Goal: Task Accomplishment & Management: Complete application form

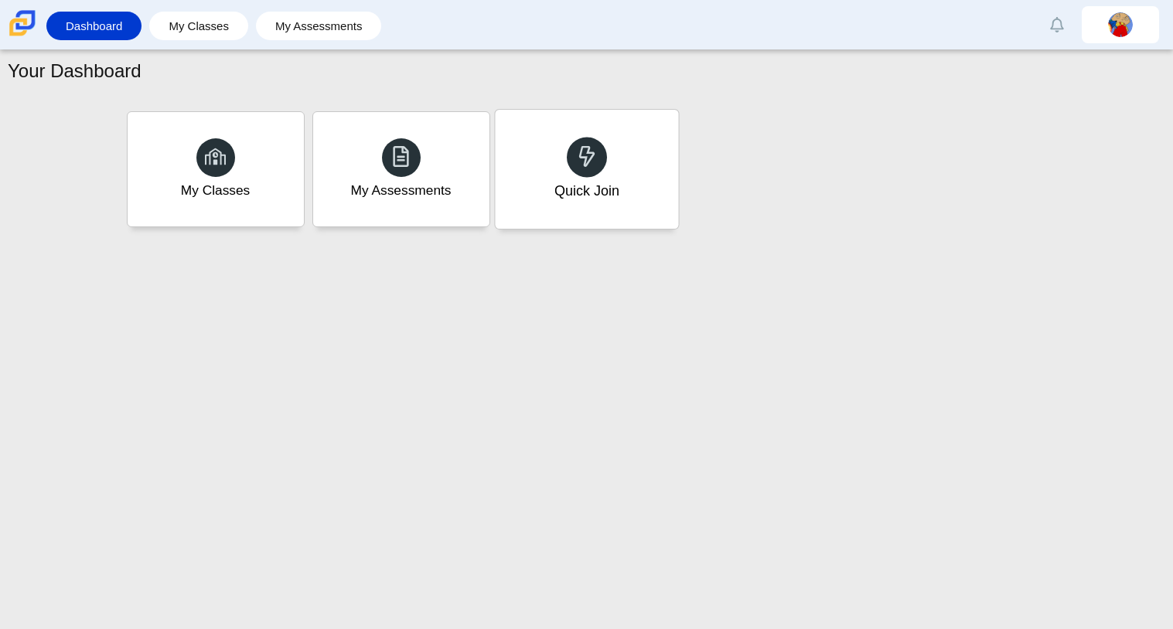
click at [564, 165] on div "Quick Join" at bounding box center [586, 169] width 183 height 119
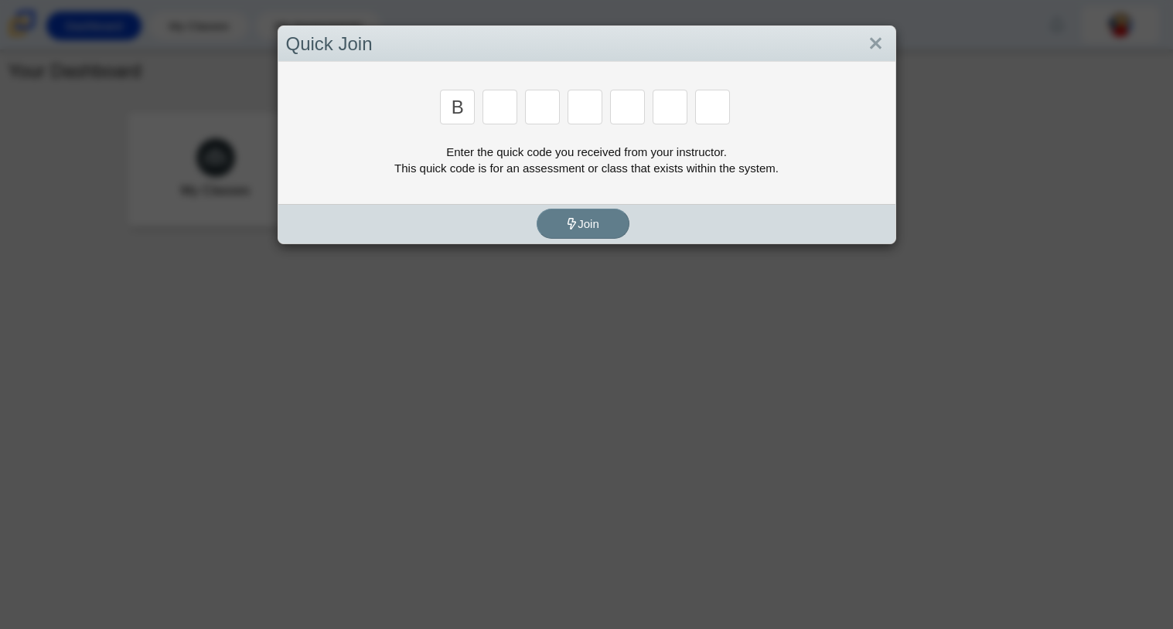
type input "b"
type input "m"
type input "f"
type input "7"
type input "m"
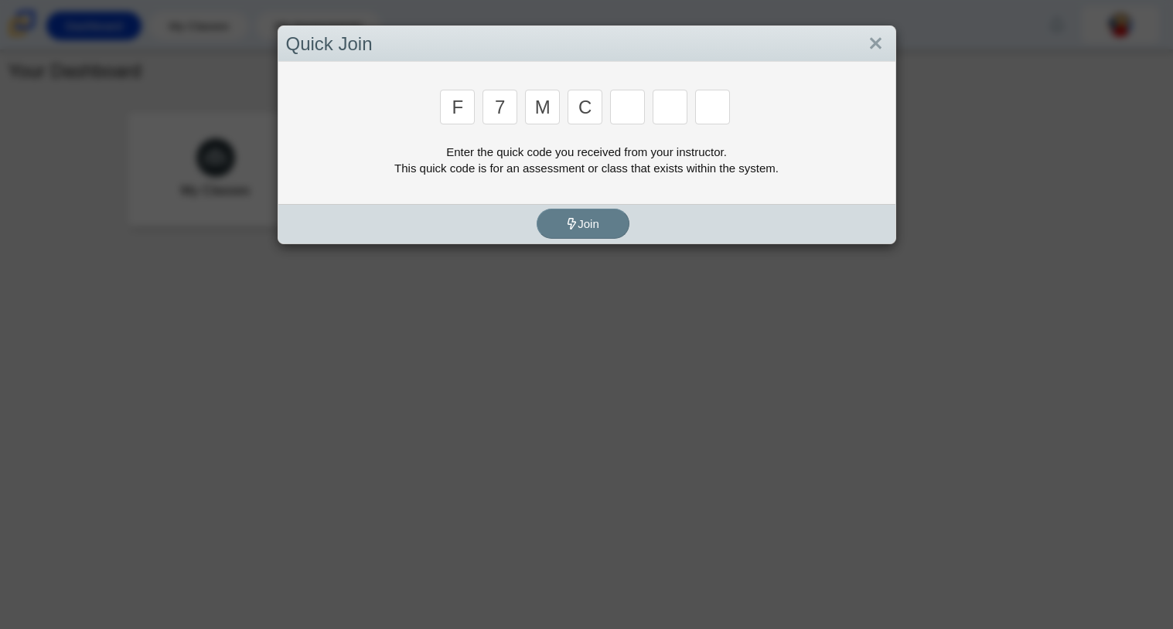
type input "c"
type input "h"
type input "w"
type input "k"
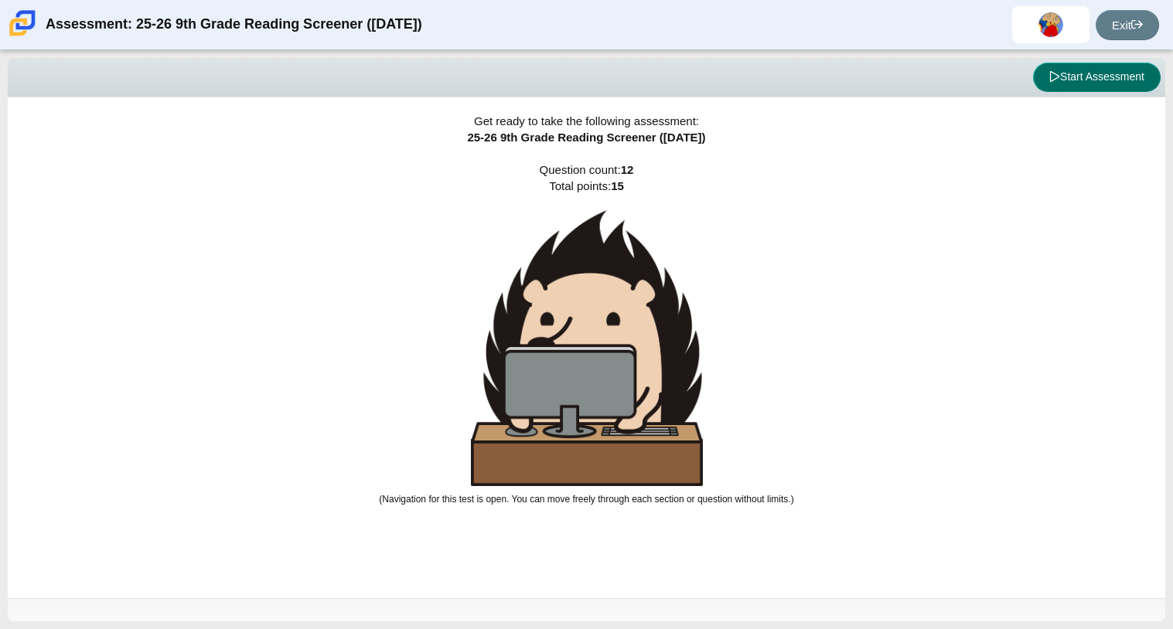
click at [1075, 77] on button "Start Assessment" at bounding box center [1097, 77] width 128 height 29
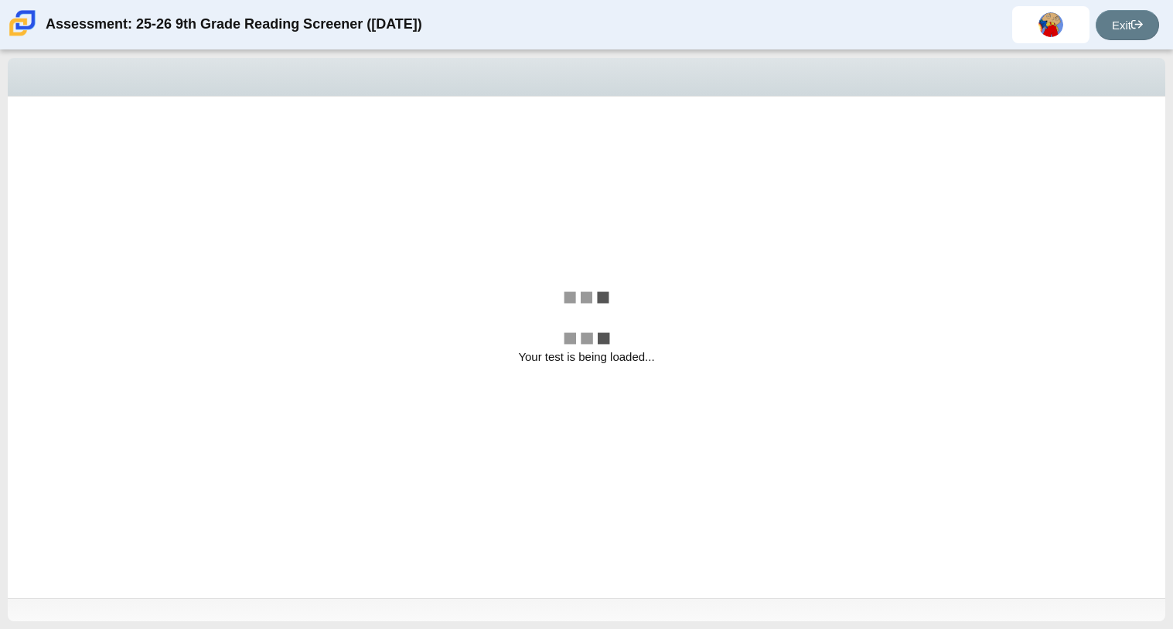
select select "ccc5b315-3c7c-471c-bf90-f22c8299c798"
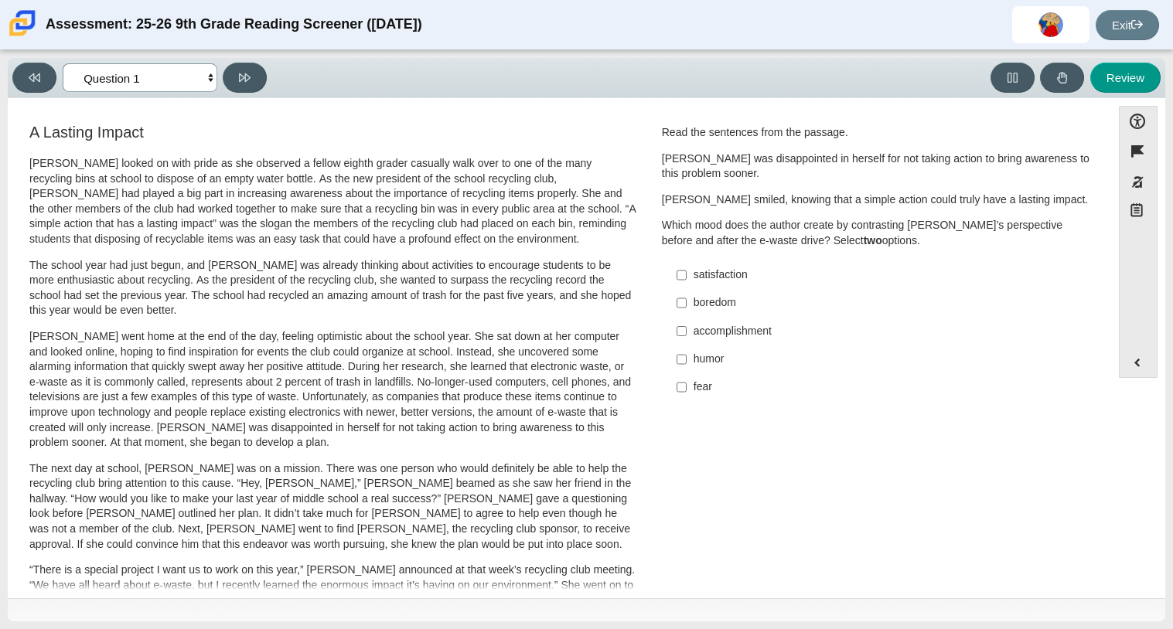
click at [172, 85] on select "Questions Question 1 Question 2 Question 3 Question 4 Question 5 Question 6 Que…" at bounding box center [140, 77] width 155 height 29
click at [157, 71] on select "Questions Question 1 Question 2 Question 3 Question 4 Question 5 Question 6 Que…" at bounding box center [140, 77] width 155 height 29
drag, startPoint x: 157, startPoint y: 71, endPoint x: 193, endPoint y: 68, distance: 35.7
click at [700, 387] on div "fear" at bounding box center [889, 387] width 390 height 15
click at [687, 387] on input "fear fear" at bounding box center [682, 387] width 10 height 28
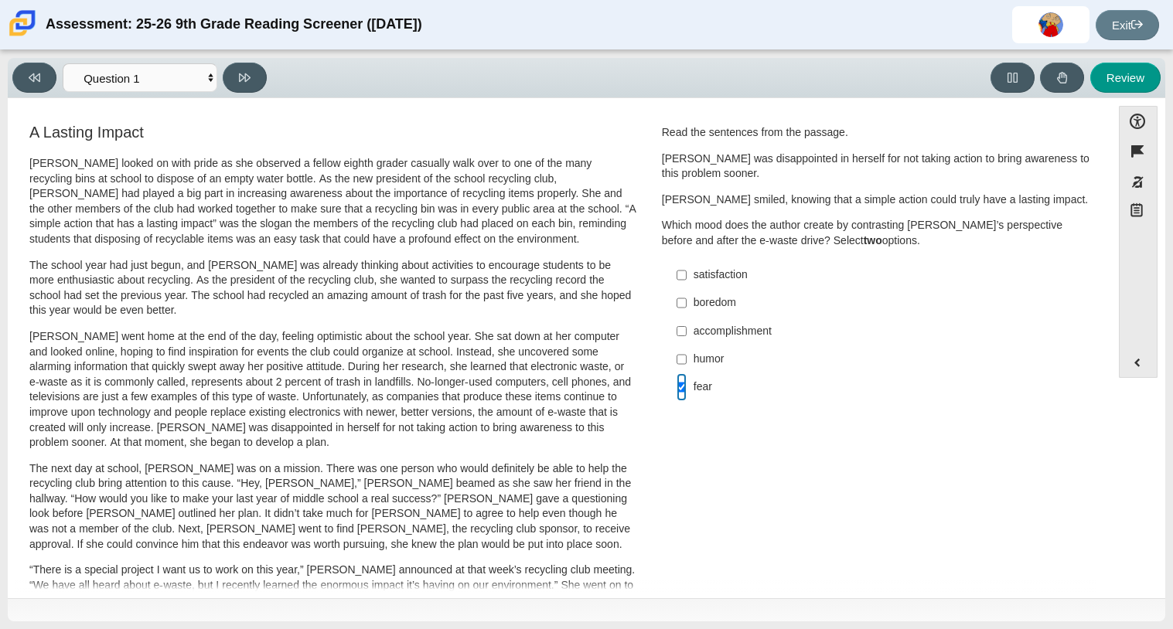
checkbox input "true"
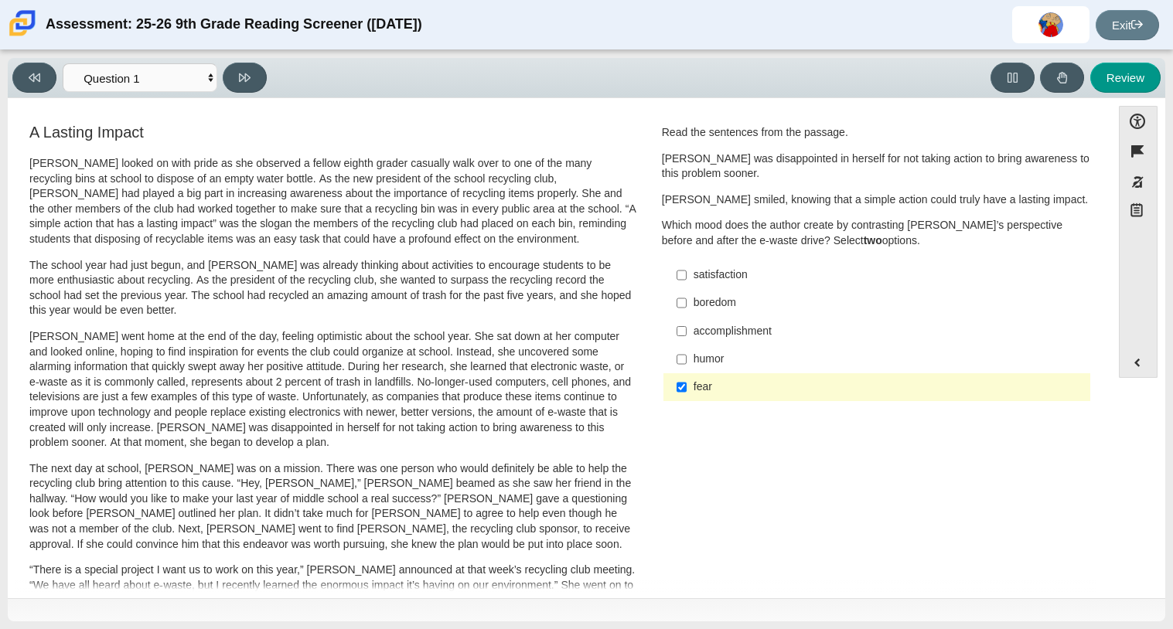
click at [746, 336] on div "accomplishment" at bounding box center [889, 331] width 390 height 15
click at [687, 336] on input "accomplishment accomplishment" at bounding box center [682, 331] width 10 height 28
checkbox input "true"
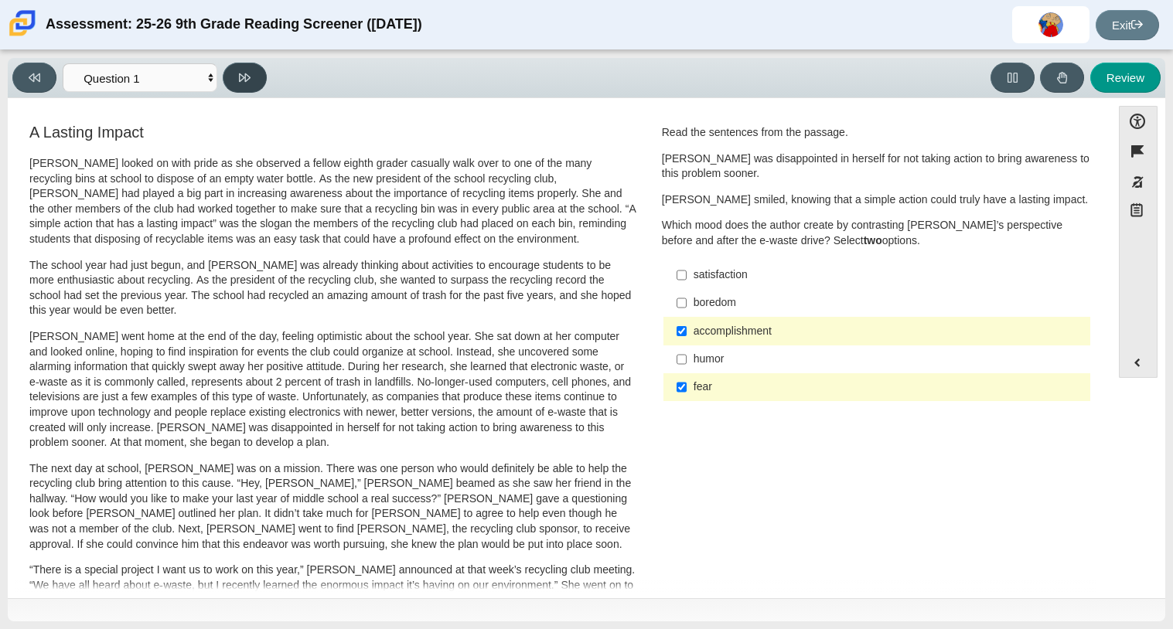
click at [247, 77] on icon at bounding box center [245, 77] width 12 height 9
select select "0ff64528-ffd7-428d-b192-babfaadd44e8"
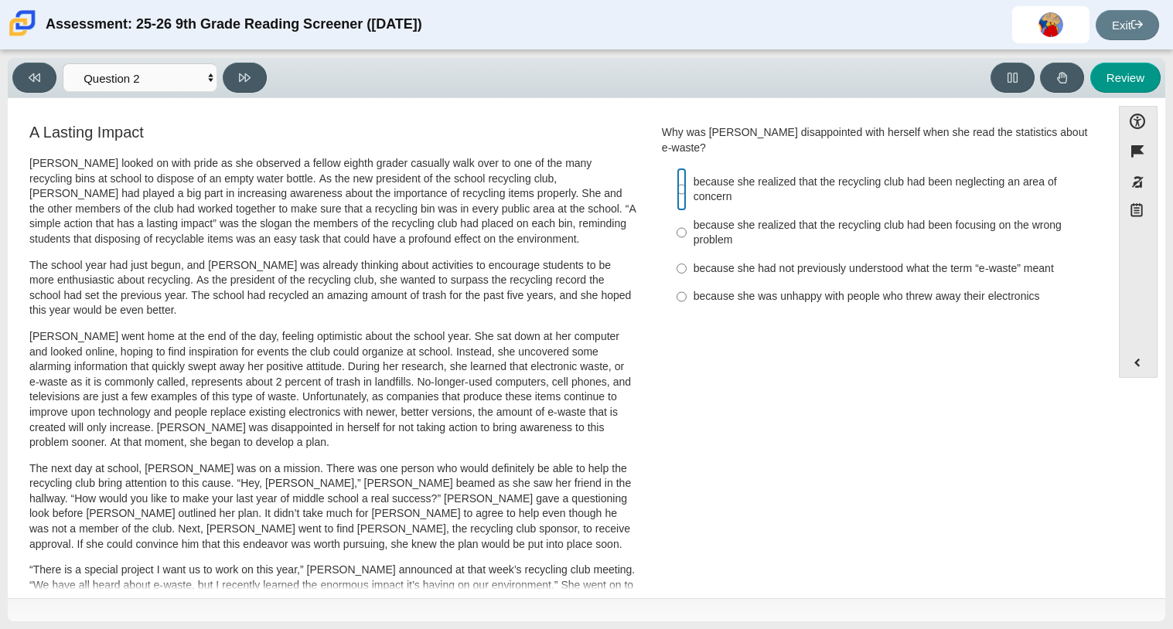
click at [680, 182] on input "because she realized that the recycling club had been neglecting an area of con…" at bounding box center [682, 189] width 10 height 43
radio input "true"
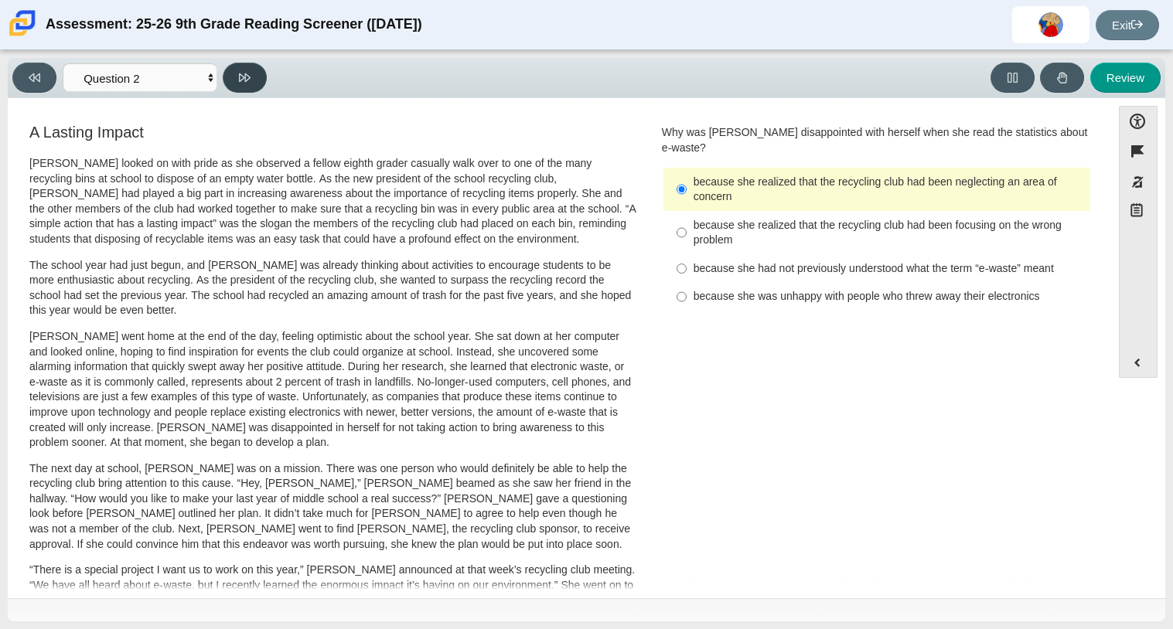
click at [244, 79] on icon at bounding box center [245, 78] width 12 height 12
select select "7ce3d843-6974-4858-901c-1ff39630e843"
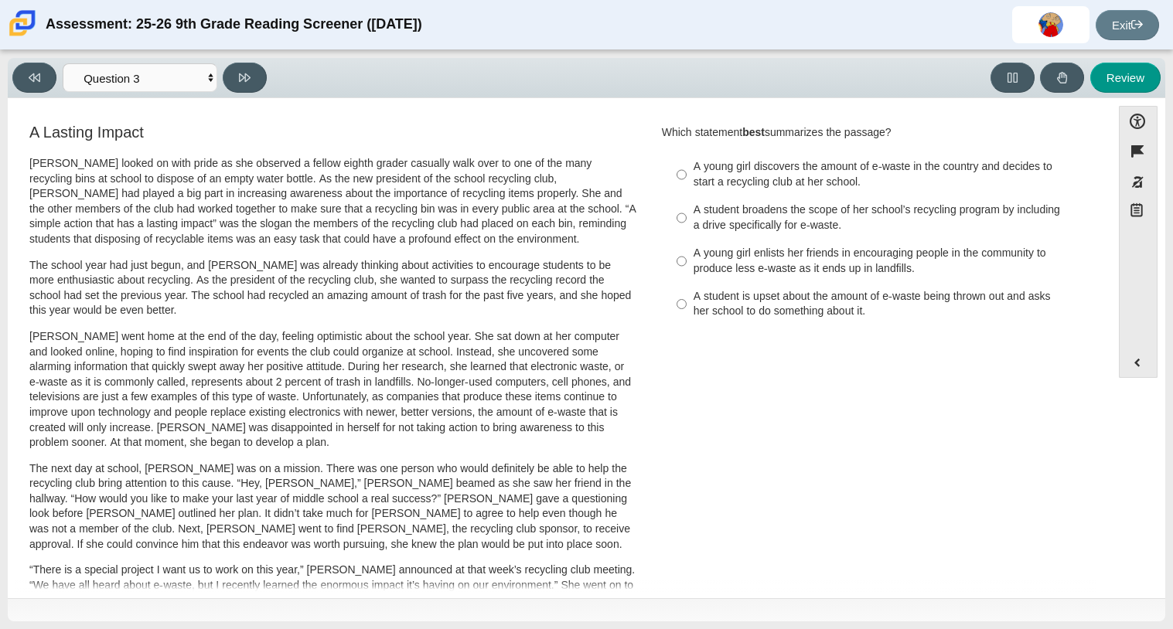
click at [274, 103] on div "Accessibility options Close Color scheme Font size Zoom Change the background a…" at bounding box center [586, 348] width 1157 height 500
click at [758, 185] on div "A young girl discovers the amount of e-waste in the country and decides to star…" at bounding box center [889, 174] width 390 height 30
click at [687, 185] on input "A young girl discovers the amount of e-waste in the country and decides to star…" at bounding box center [682, 174] width 10 height 43
radio input "true"
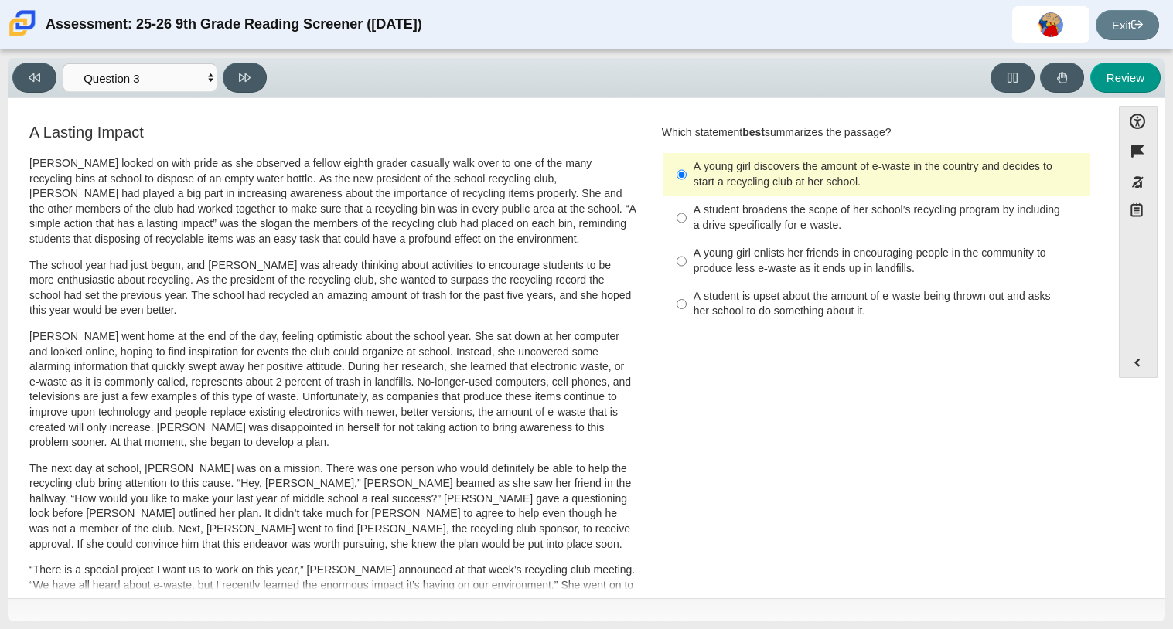
click at [234, 94] on div "Viewing Question 3 of 12 in Pacing Mode Questions Question 1 Question 2 Questio…" at bounding box center [586, 78] width 1157 height 40
click at [235, 85] on button at bounding box center [245, 78] width 44 height 30
select select "ca9ea0f1-49c5-4bd1-83b0-472c18652b42"
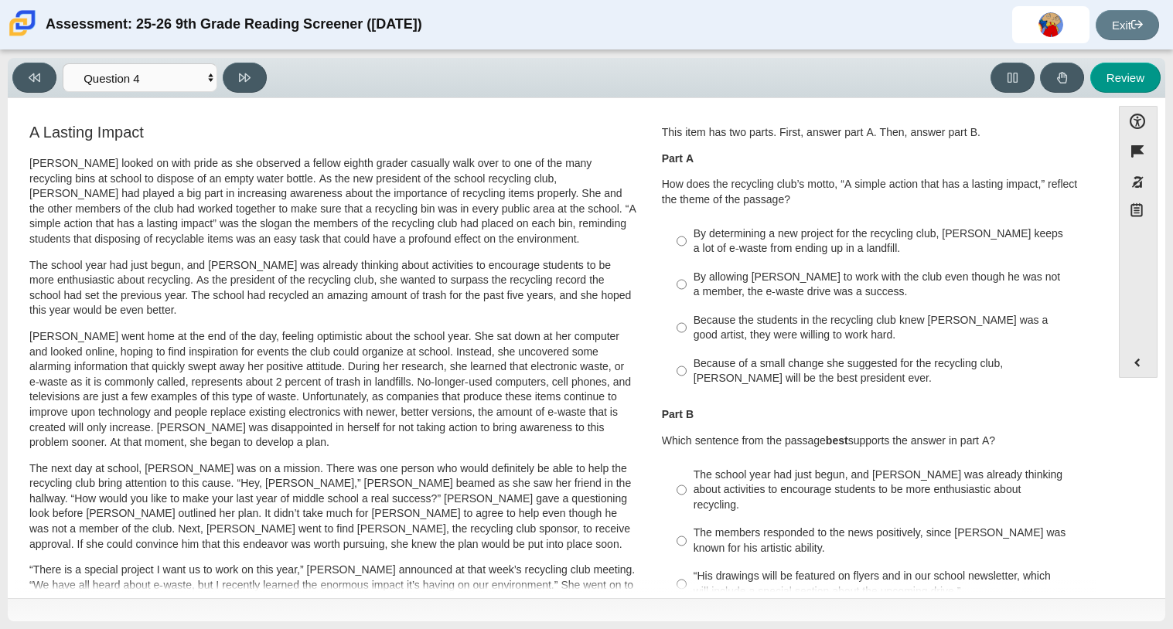
click at [687, 360] on label "Because of a small change she suggested for the recycling club, Scarlett will b…" at bounding box center [878, 370] width 424 height 43
click at [687, 360] on input "Because of a small change she suggested for the recycling club, Scarlett will b…" at bounding box center [682, 370] width 10 height 43
radio input "true"
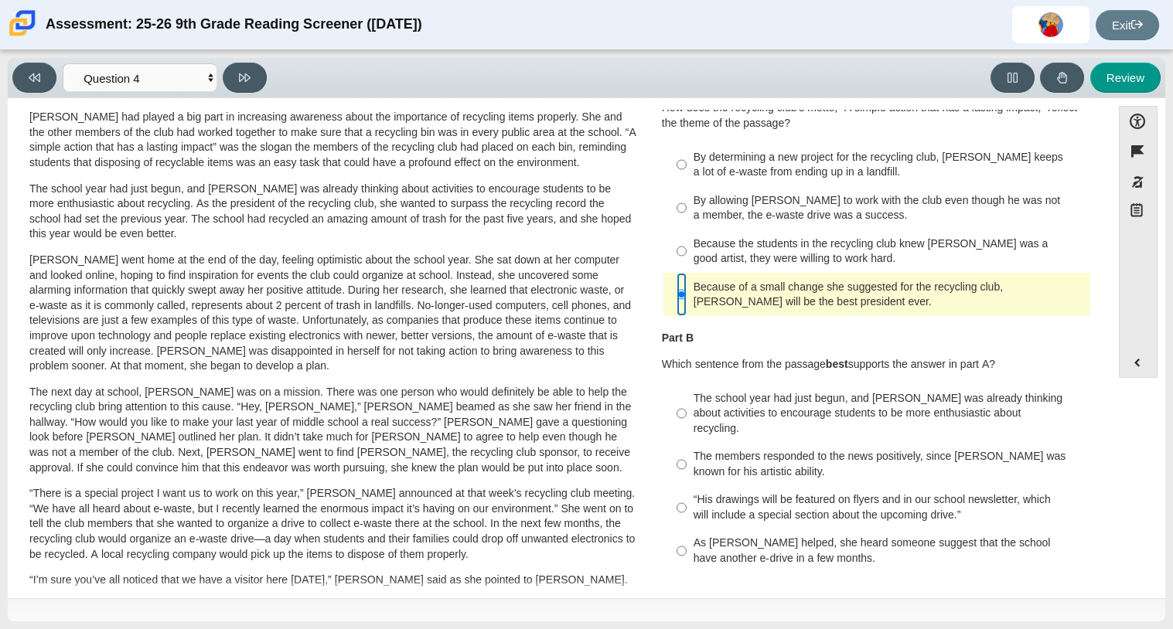
scroll to position [73, 0]
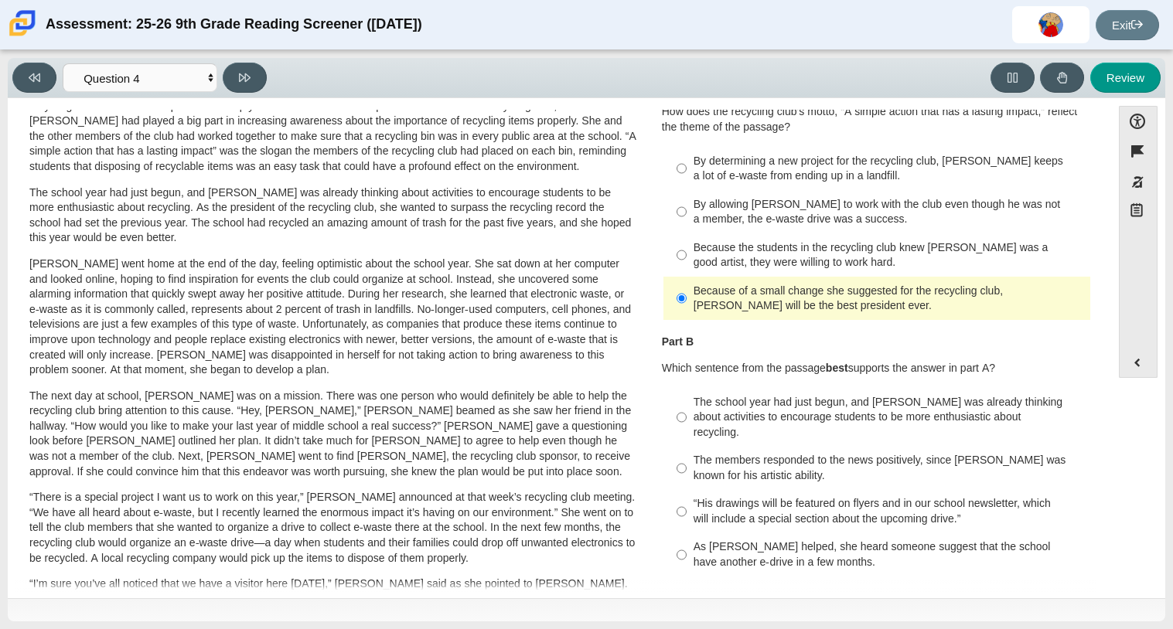
click at [815, 404] on div "The school year had just begun, and Scarlett was already thinking about activit…" at bounding box center [889, 418] width 390 height 46
click at [687, 404] on input "The school year had just begun, and Scarlett was already thinking about activit…" at bounding box center [682, 417] width 10 height 59
radio input "true"
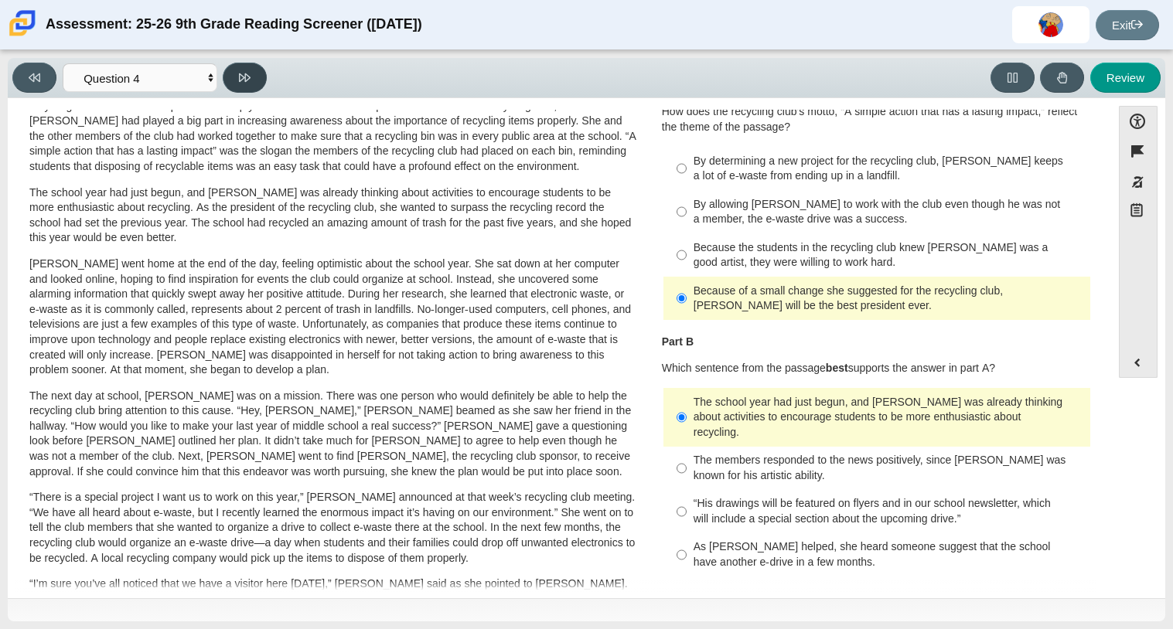
click at [240, 80] on icon at bounding box center [245, 77] width 12 height 9
select select "e41f1a79-e29f-4095-8030-a53364015bed"
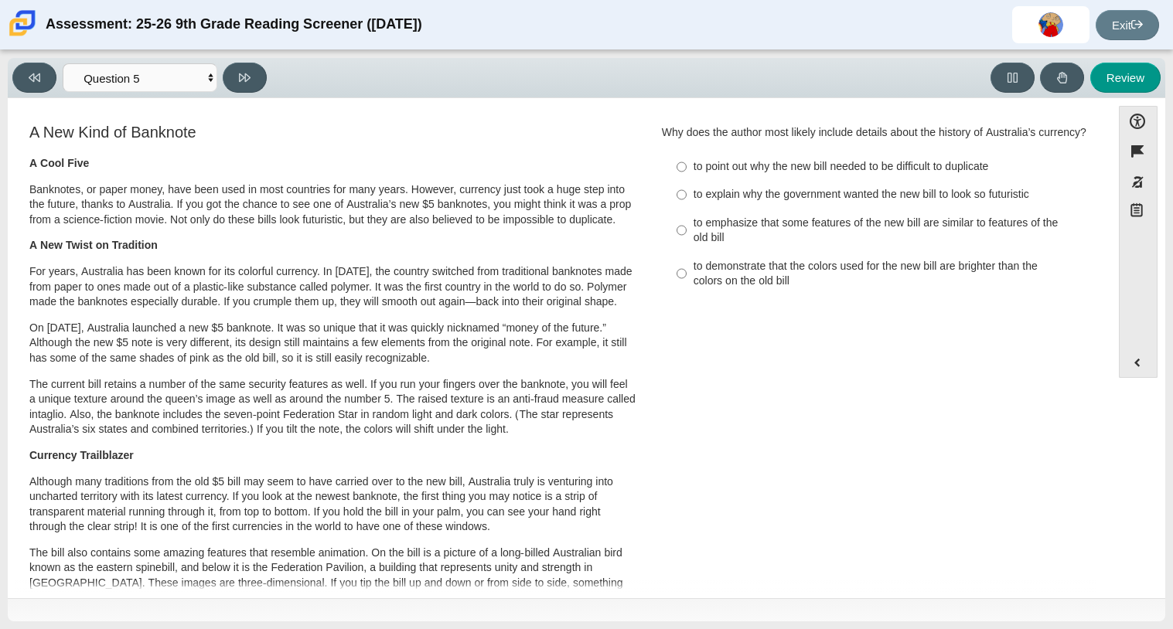
click at [737, 203] on div "to explain why the government wanted the new bill to look so futuristic" at bounding box center [889, 194] width 390 height 15
click at [687, 209] on input "to explain why the government wanted the new bill to look so futuristic to expl…" at bounding box center [682, 195] width 10 height 28
radio input "true"
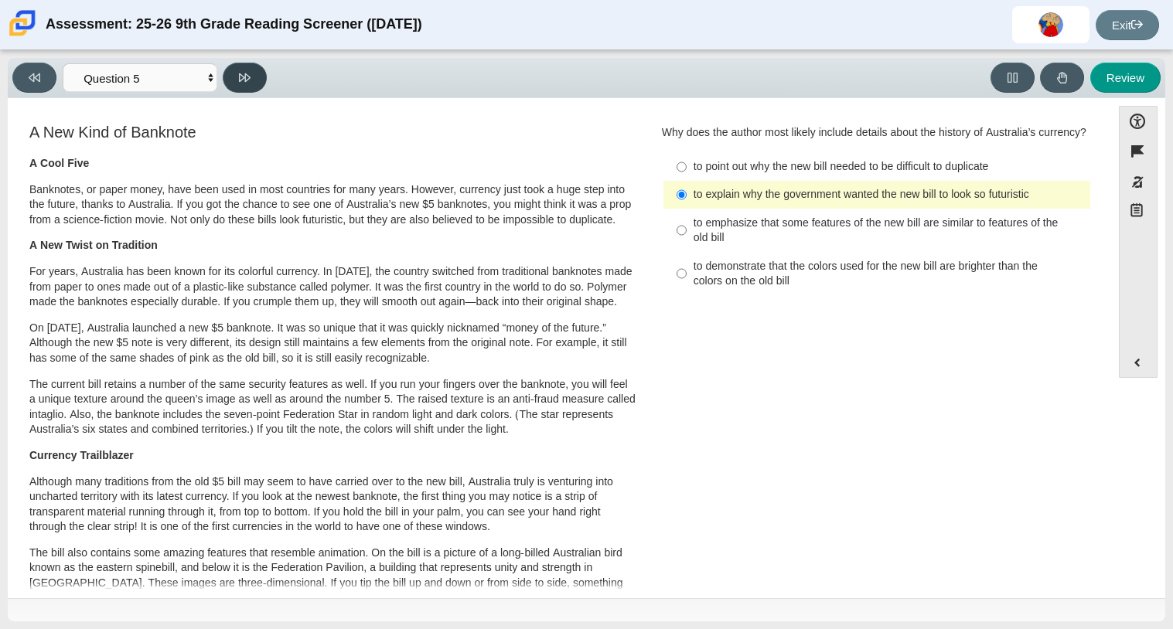
click at [237, 86] on button at bounding box center [245, 78] width 44 height 30
select select "69146e31-7b3d-4a3e-9ce6-f30c24342ae0"
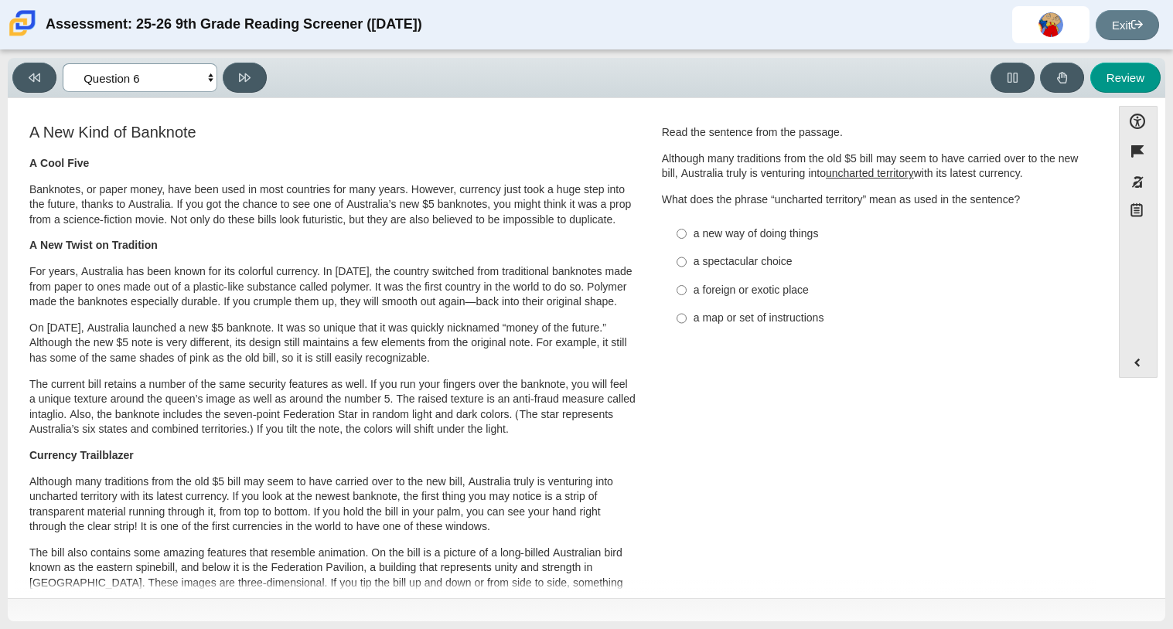
click at [190, 84] on select "Questions Question 1 Question 2 Question 3 Question 4 Question 5 Question 6 Que…" at bounding box center [140, 77] width 155 height 29
click at [188, 76] on select "Questions Question 1 Question 2 Question 3 Question 4 Question 5 Question 6 Que…" at bounding box center [140, 77] width 155 height 29
click at [683, 233] on label "a new way of doing things a new way of doing things" at bounding box center [878, 234] width 424 height 28
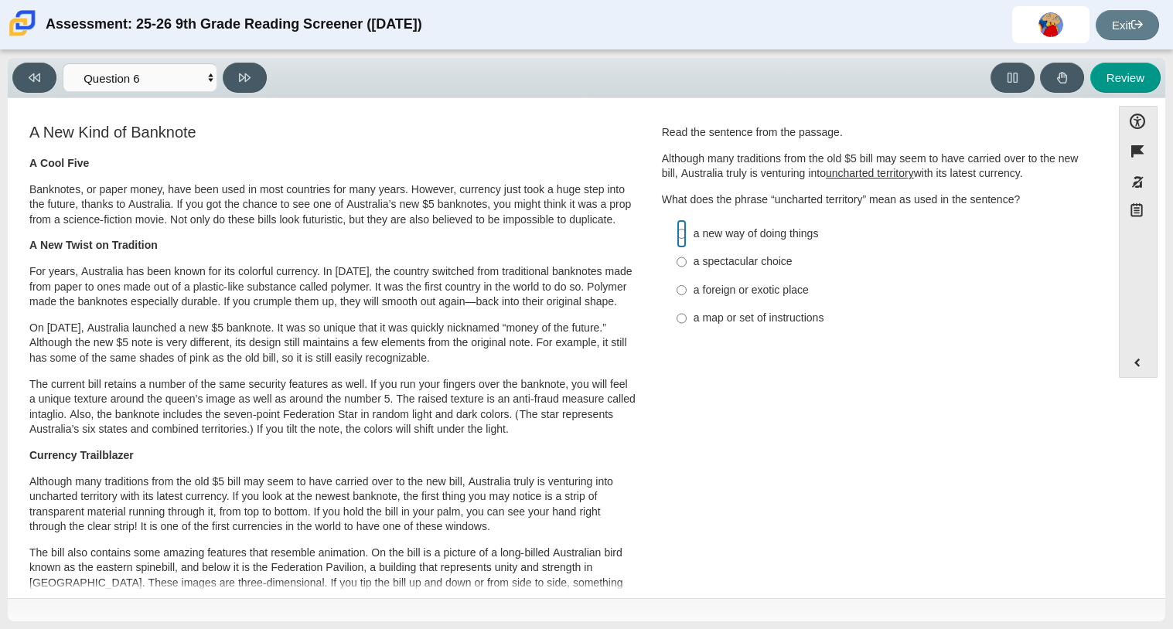
click at [683, 233] on input "a new way of doing things a new way of doing things" at bounding box center [682, 234] width 10 height 28
radio input "true"
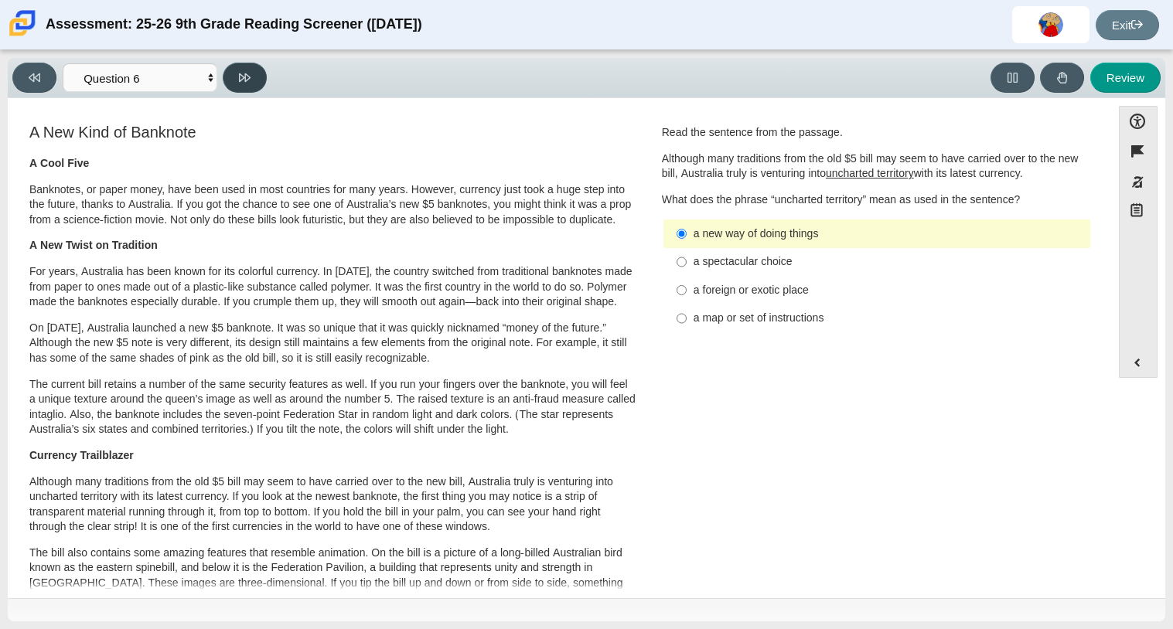
click at [264, 77] on button at bounding box center [245, 78] width 44 height 30
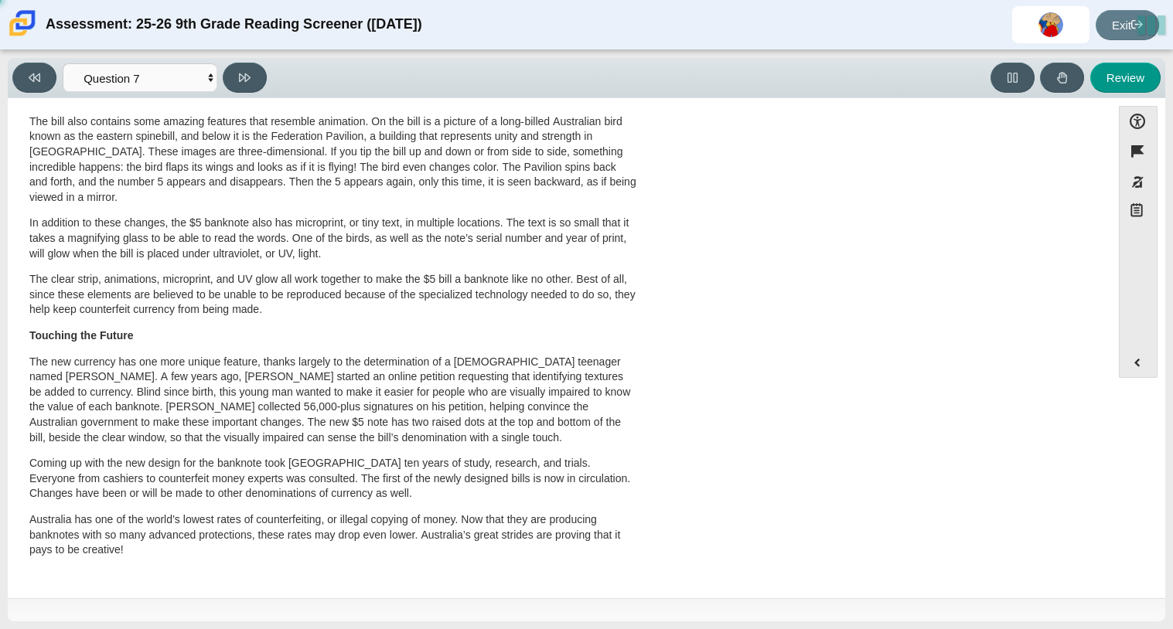
scroll to position [0, 0]
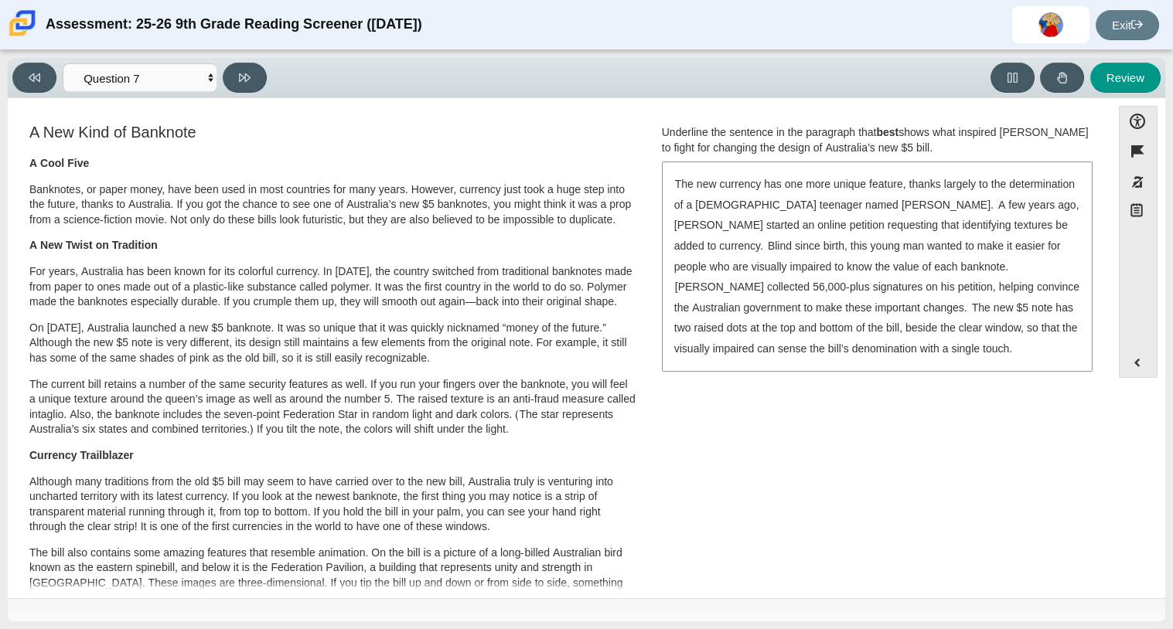
click at [854, 149] on div "Underline the sentence in the paragraph that best shows what inspired Connor Mc…" at bounding box center [877, 140] width 430 height 30
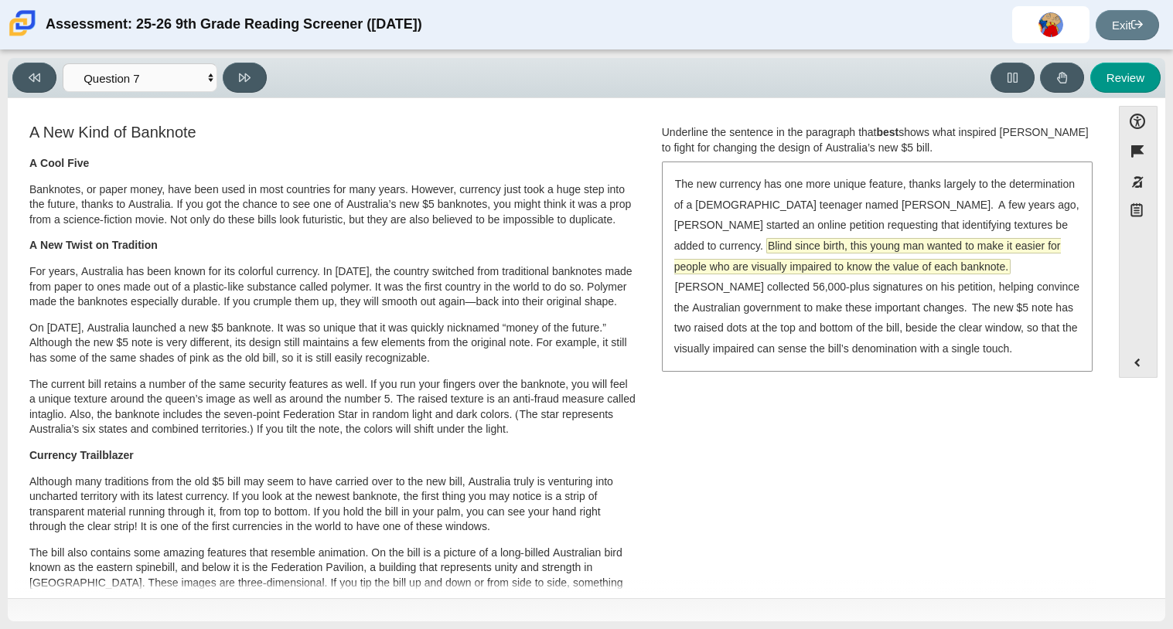
click at [903, 240] on span "Blind since birth, this young man wanted to make it easier for people who are v…" at bounding box center [867, 256] width 387 height 35
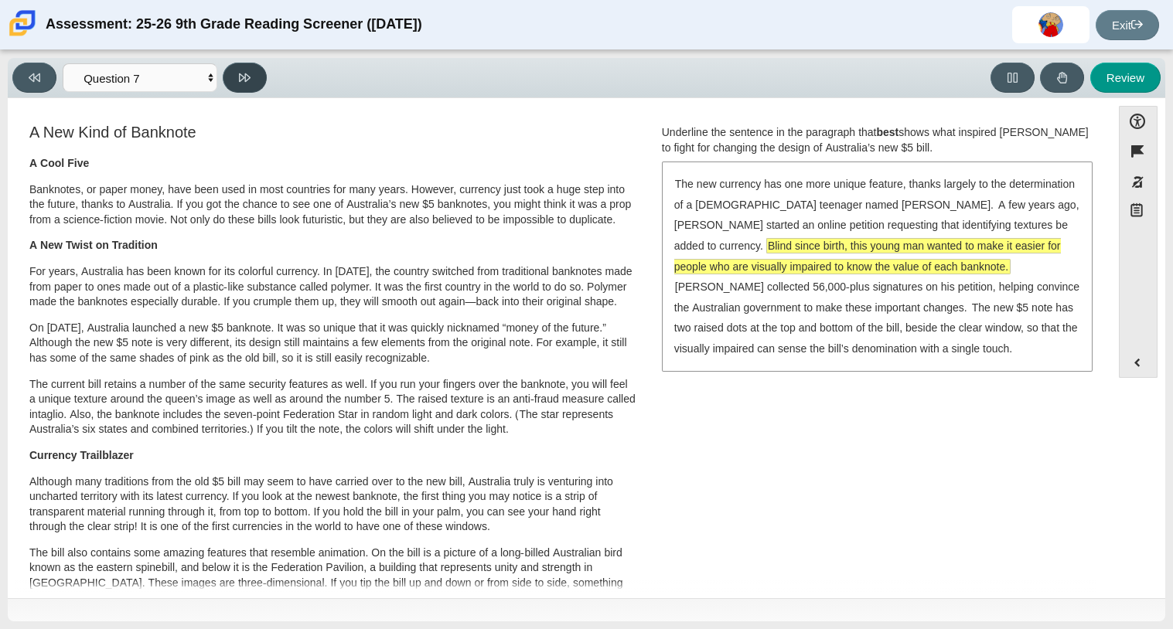
click at [247, 76] on icon at bounding box center [245, 78] width 12 height 12
select select "ea8338c2-a6a3-418e-a305-2b963b54a290"
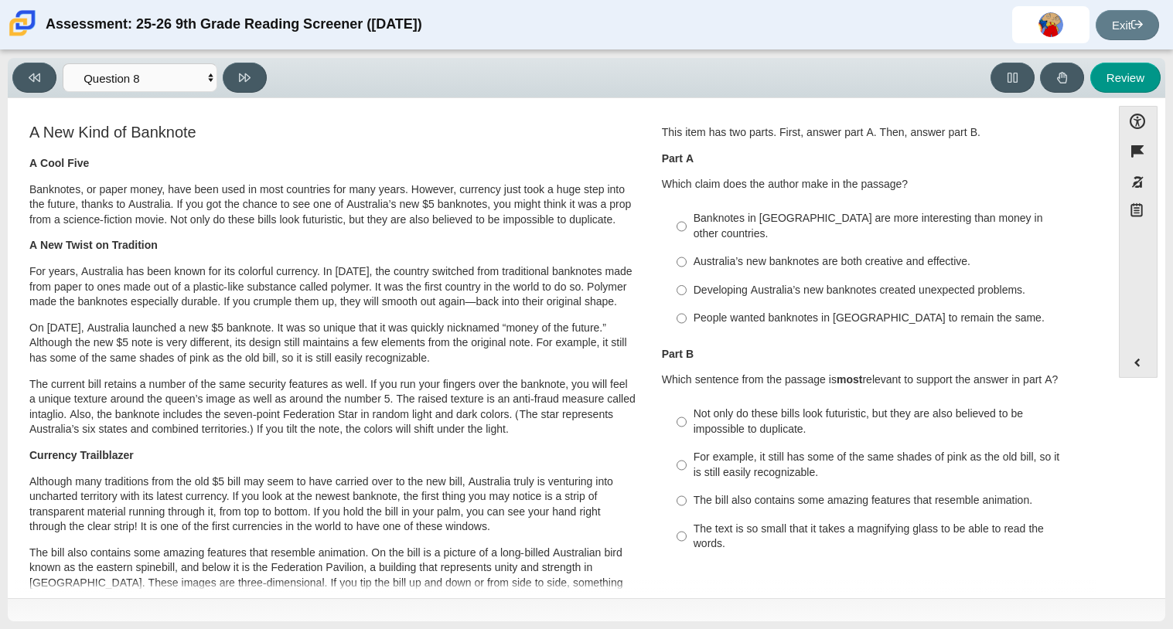
click at [724, 254] on div "Australia’s new banknotes are both creative and effective." at bounding box center [889, 261] width 390 height 15
click at [687, 248] on input "Australia’s new banknotes are both creative and effective. Australia’s new bank…" at bounding box center [682, 262] width 10 height 28
radio input "true"
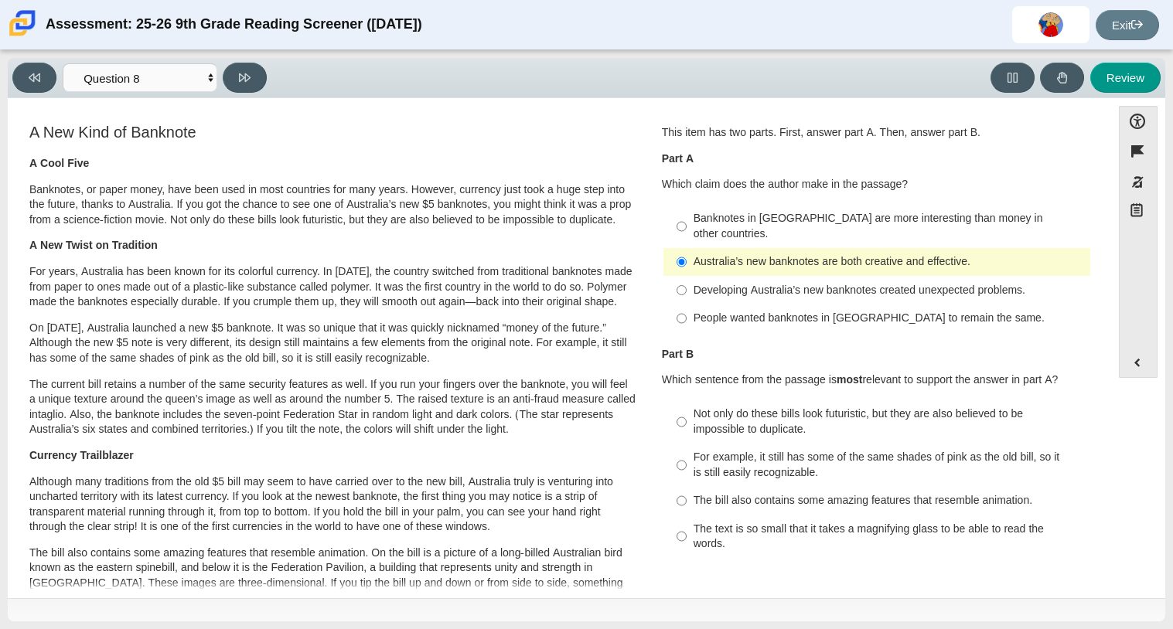
click at [788, 450] on div "For example, it still has some of the same shades of pink as the old bill, so i…" at bounding box center [889, 465] width 390 height 30
click at [687, 444] on input "For example, it still has some of the same shades of pink as the old bill, so i…" at bounding box center [682, 465] width 10 height 43
radio input "true"
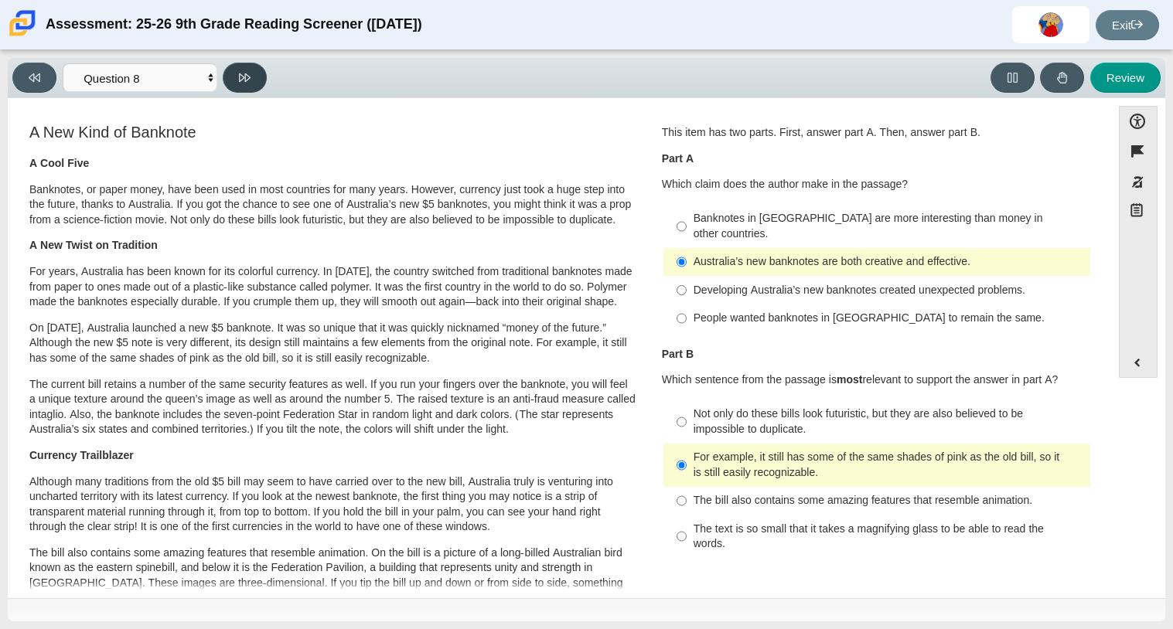
click at [261, 77] on button at bounding box center [245, 78] width 44 height 30
select select "89f058d6-b15c-4ef5-a4b3-fdaffb8868b6"
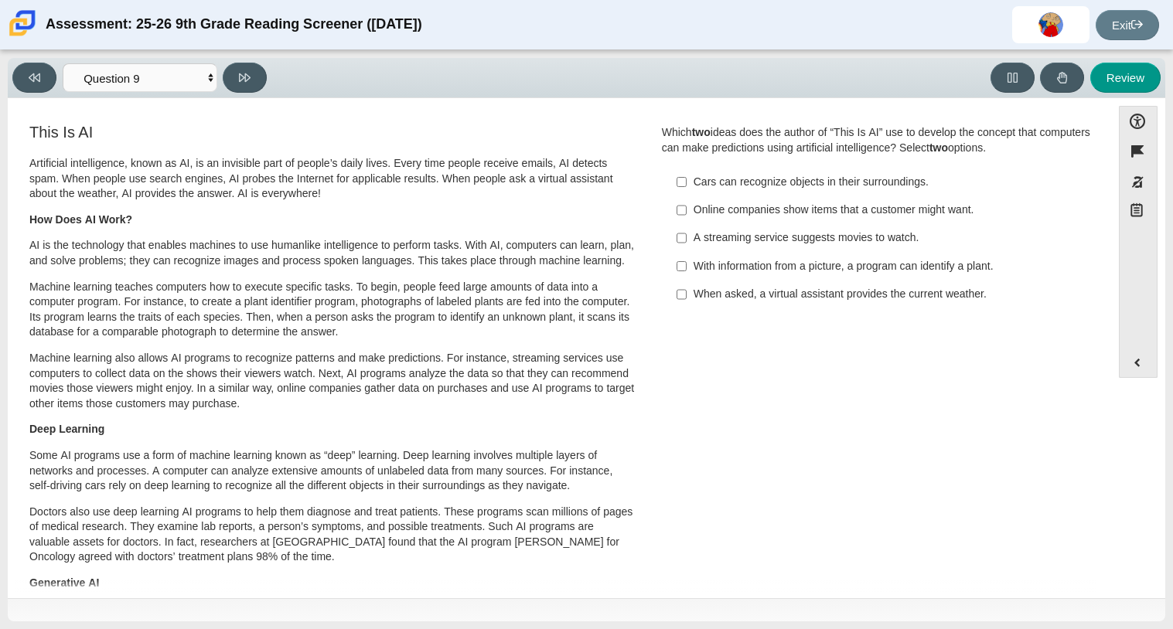
click at [683, 270] on label "With information from a picture, a program can identify a plant. With informati…" at bounding box center [878, 266] width 424 height 28
click at [683, 270] on input "With information from a picture, a program can identify a plant. With informati…" at bounding box center [682, 266] width 10 height 28
checkbox input "true"
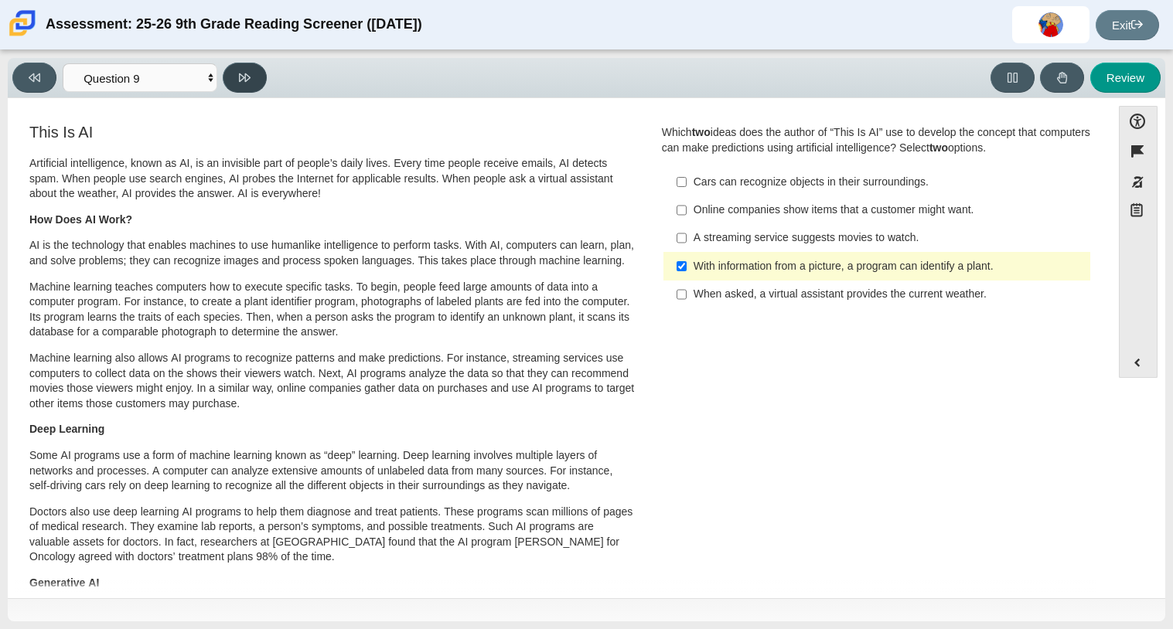
click at [232, 85] on button at bounding box center [245, 78] width 44 height 30
select select "cdf3c14e-a918-44d1-9b63-3db0fa81641e"
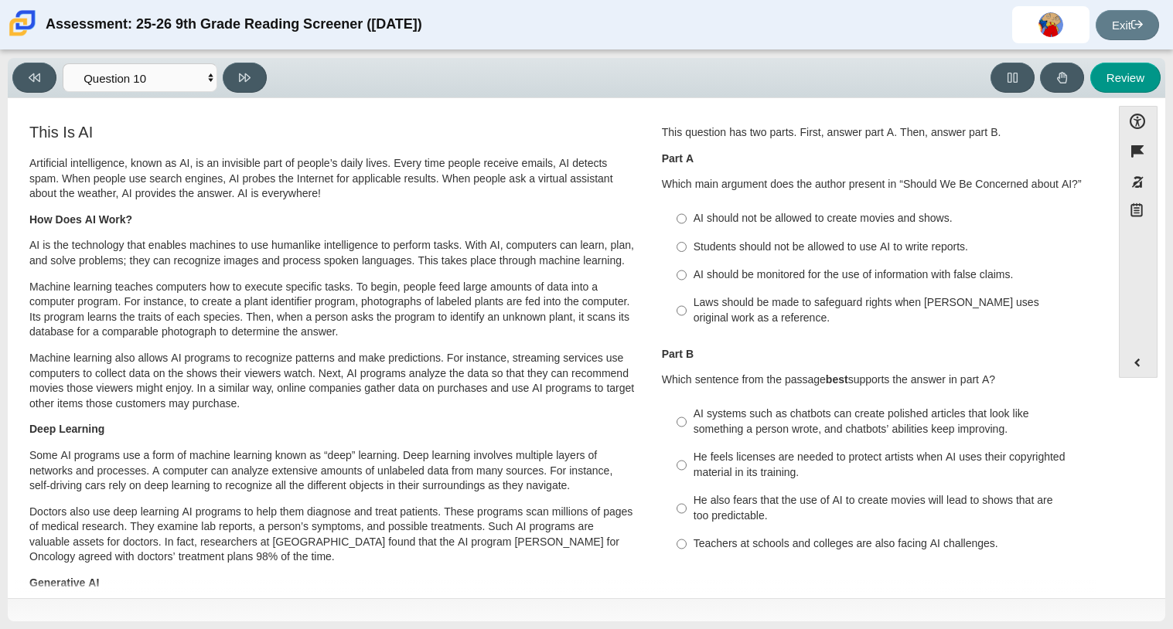
click at [700, 278] on div "AI should be monitored for the use of information with false claims." at bounding box center [889, 275] width 390 height 15
click at [687, 278] on input "AI should be monitored for the use of information with false claims. AI should …" at bounding box center [682, 275] width 10 height 28
radio input "true"
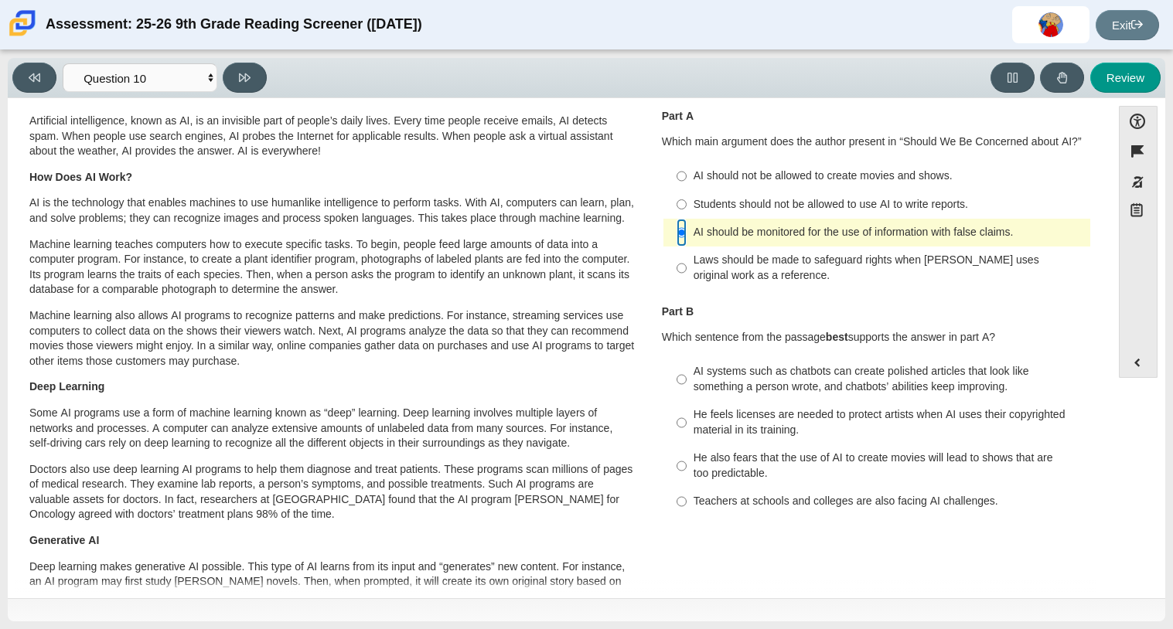
scroll to position [43, 0]
click at [696, 374] on div "AI systems such as chatbots can create polished articles that look like somethi…" at bounding box center [889, 378] width 390 height 30
click at [687, 374] on input "AI systems such as chatbots can create polished articles that look like somethi…" at bounding box center [682, 378] width 10 height 43
radio input "true"
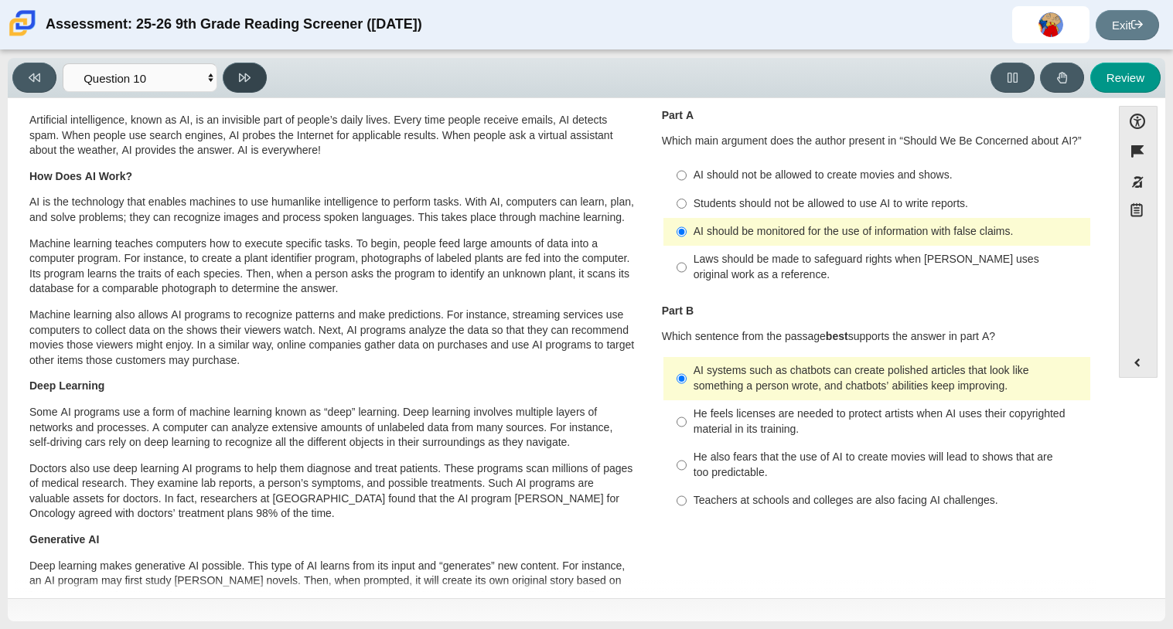
click at [259, 75] on button at bounding box center [245, 78] width 44 height 30
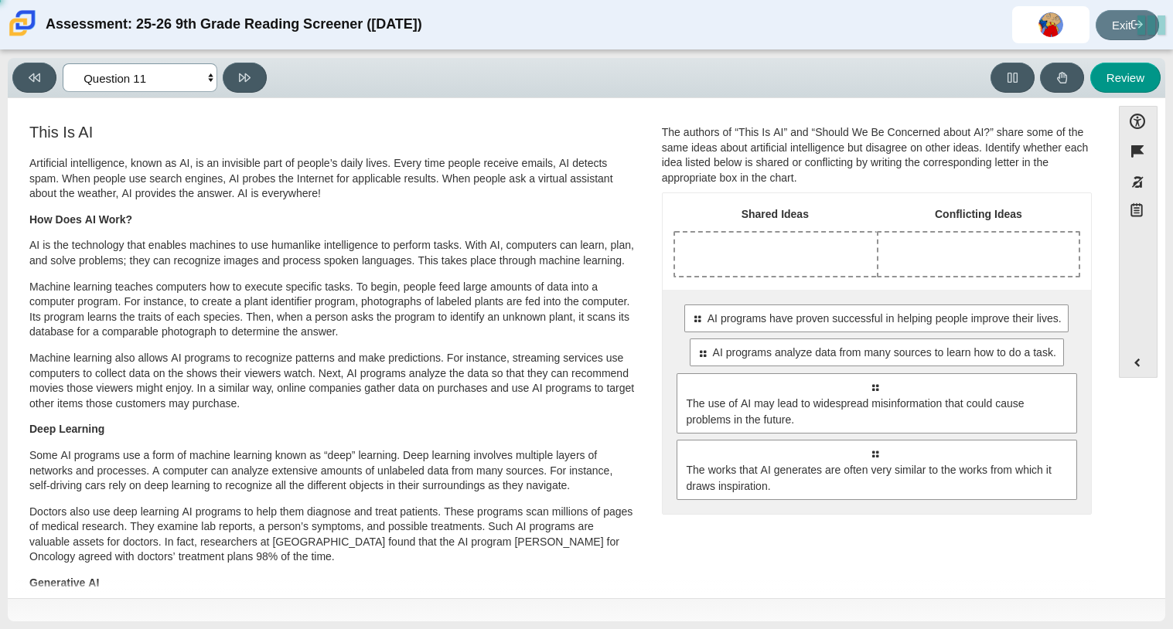
click at [181, 72] on select "Questions Question 1 Question 2 Question 3 Question 4 Question 5 Question 6 Que…" at bounding box center [140, 77] width 155 height 29
select select "c3effed4-44ce-4a19-bd96-1787f34e9b4c"
click at [63, 63] on select "Questions Question 1 Question 2 Question 3 Question 4 Question 5 Question 6 Que…" at bounding box center [140, 77] width 155 height 29
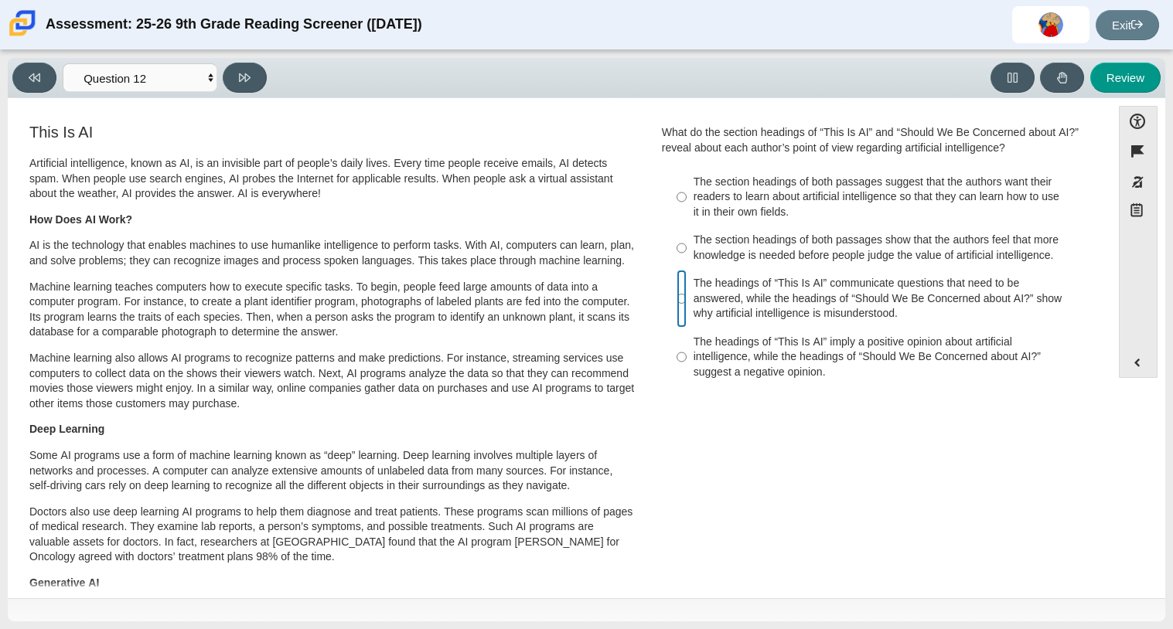
click at [677, 300] on input "The headings of “This Is AI” communicate questions that need to be answered, wh…" at bounding box center [682, 299] width 10 height 59
radio input "true"
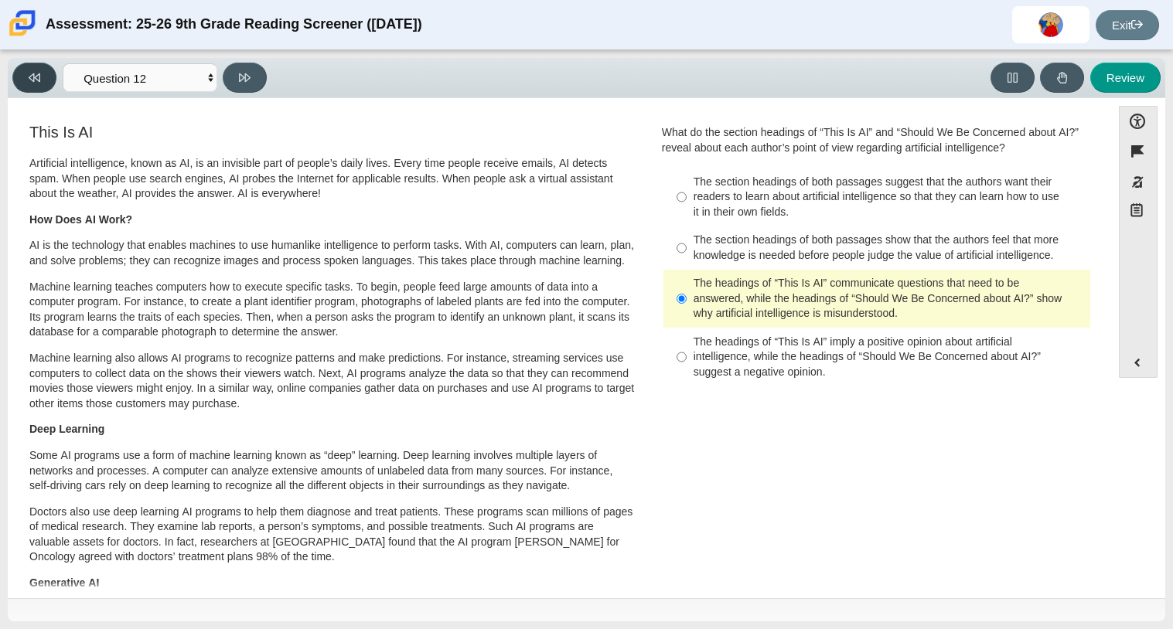
click at [49, 79] on button at bounding box center [34, 78] width 44 height 30
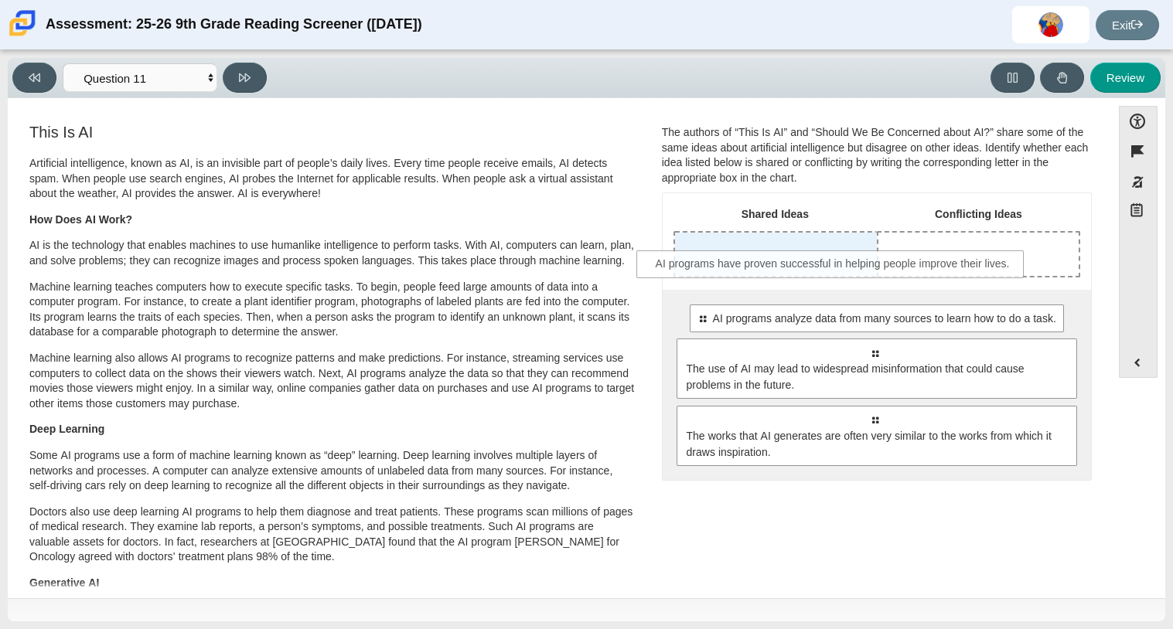
drag, startPoint x: 765, startPoint y: 326, endPoint x: 725, endPoint y: 271, distance: 68.0
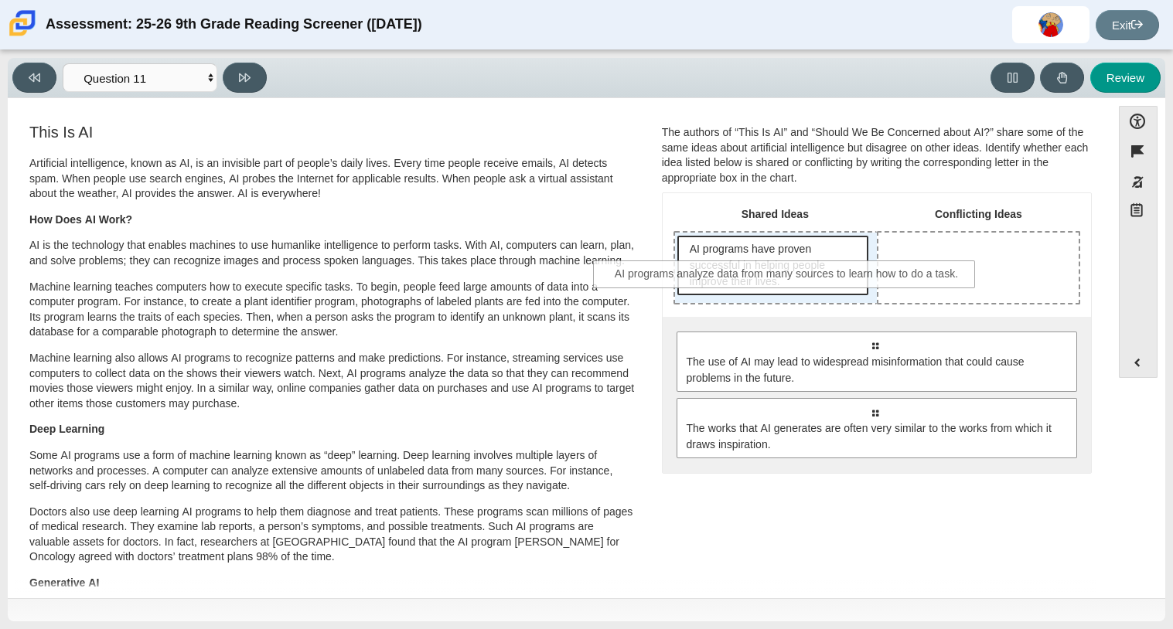
drag, startPoint x: 914, startPoint y: 339, endPoint x: 827, endPoint y: 271, distance: 110.1
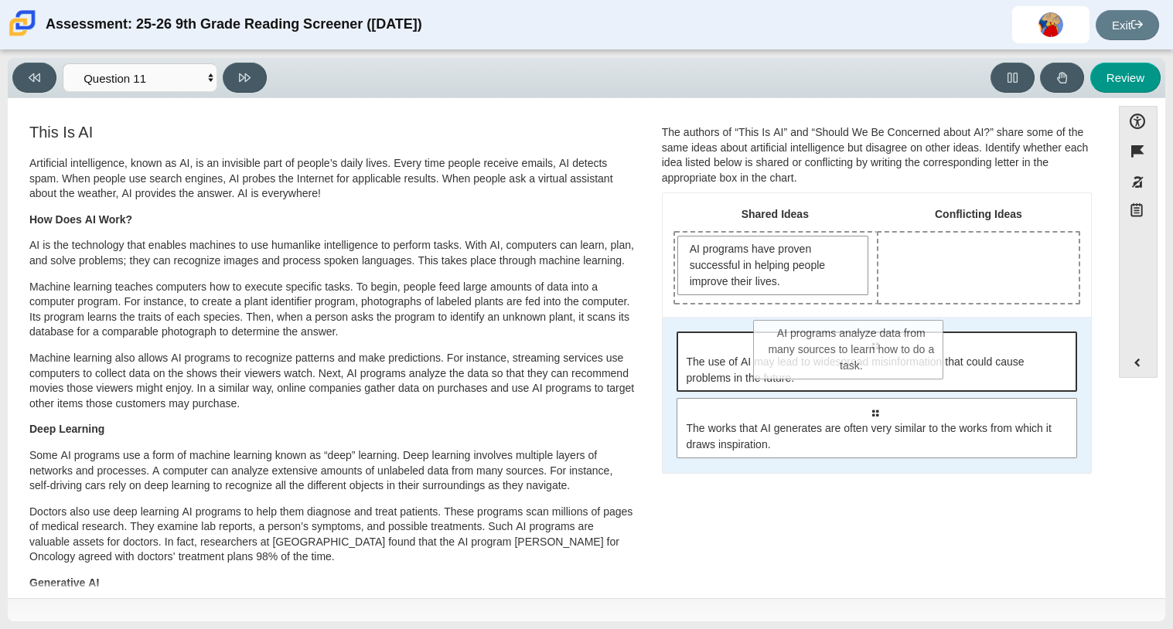
drag, startPoint x: 810, startPoint y: 341, endPoint x: 891, endPoint y: 361, distance: 82.9
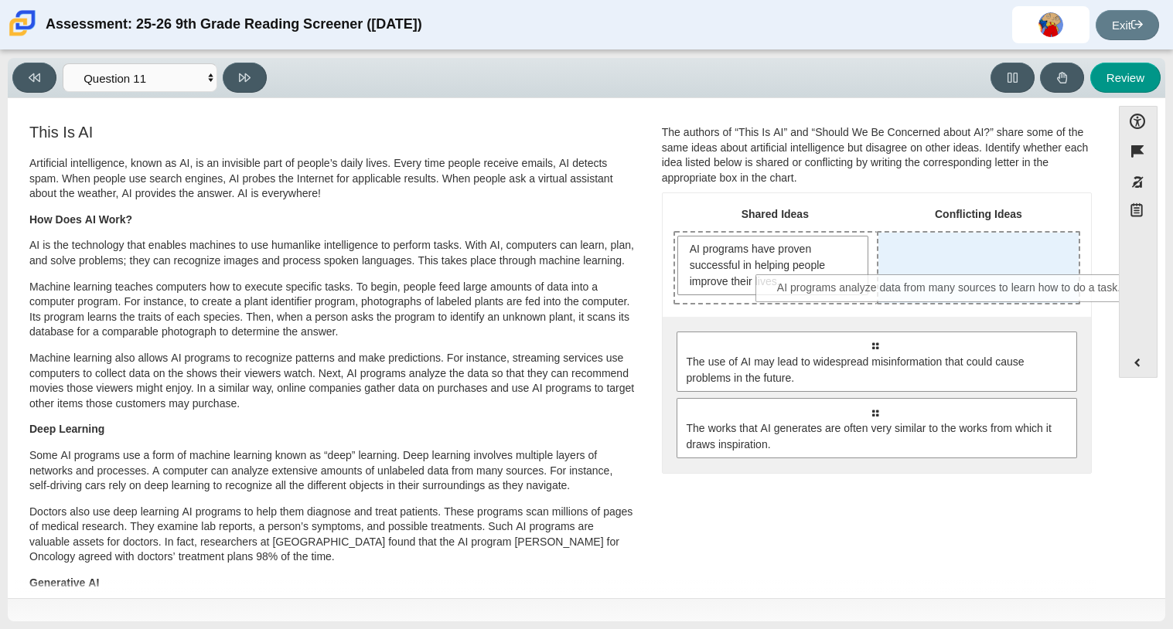
drag, startPoint x: 882, startPoint y: 353, endPoint x: 959, endPoint y: 295, distance: 95.6
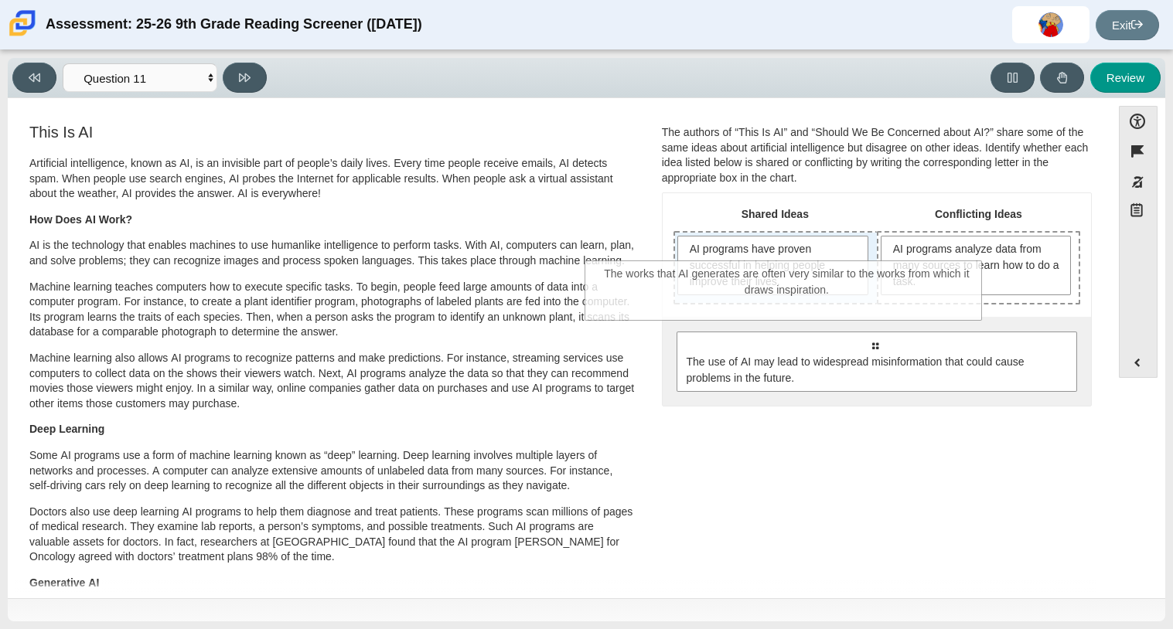
drag, startPoint x: 826, startPoint y: 437, endPoint x: 738, endPoint y: 300, distance: 162.4
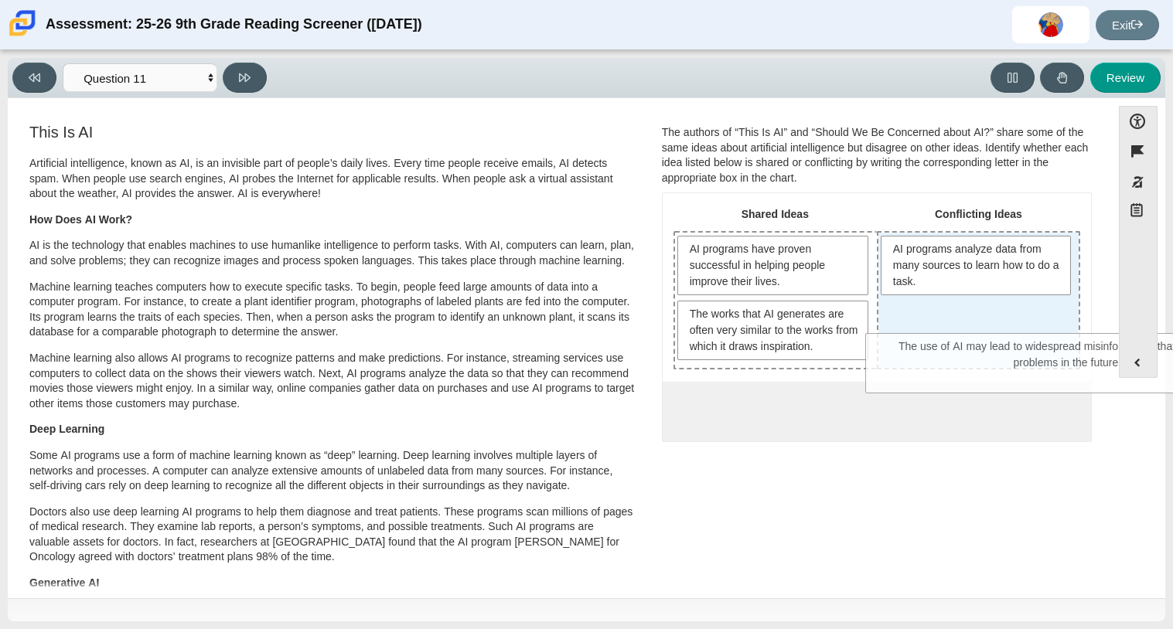
drag, startPoint x: 786, startPoint y: 410, endPoint x: 980, endPoint y: 344, distance: 204.9
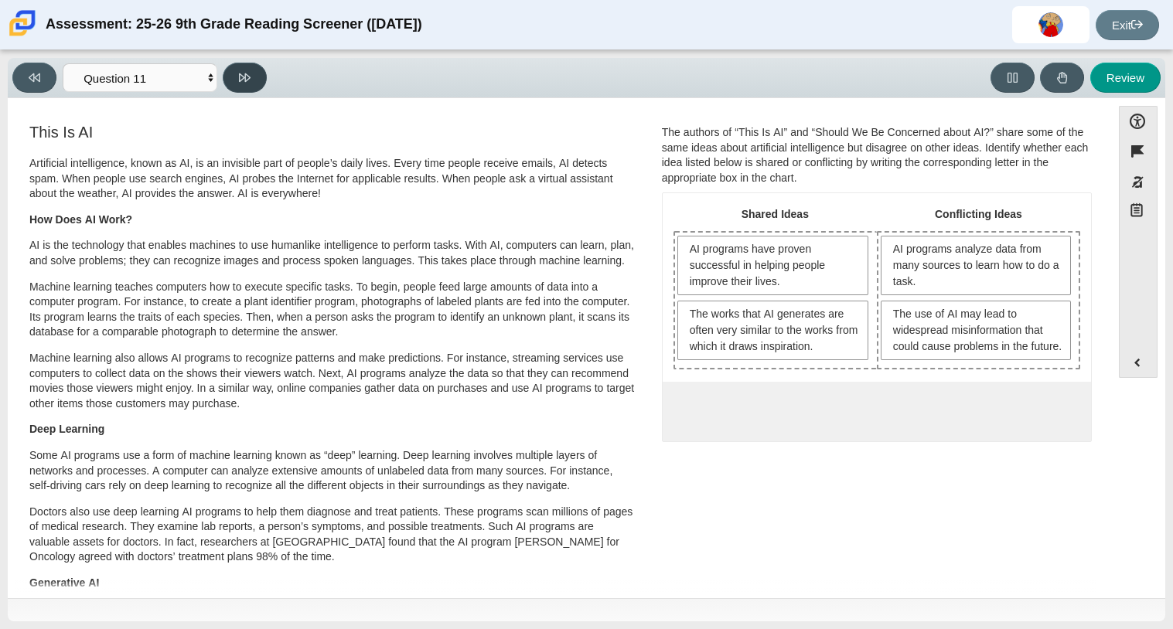
click at [260, 72] on button at bounding box center [245, 78] width 44 height 30
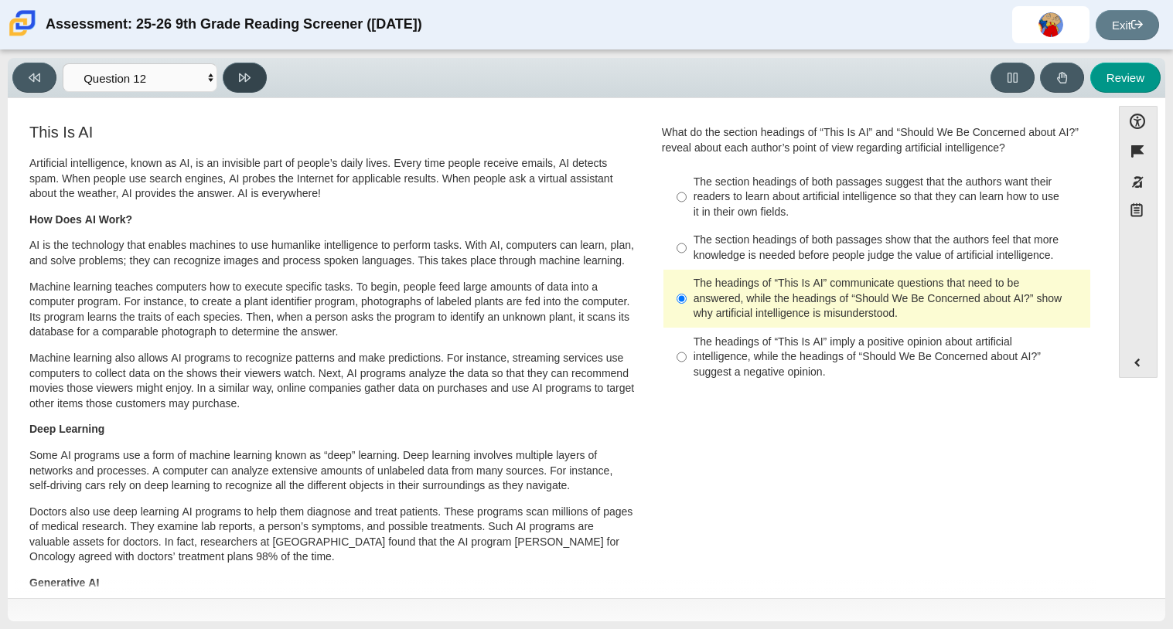
click at [260, 72] on button at bounding box center [245, 78] width 44 height 30
select select "review"
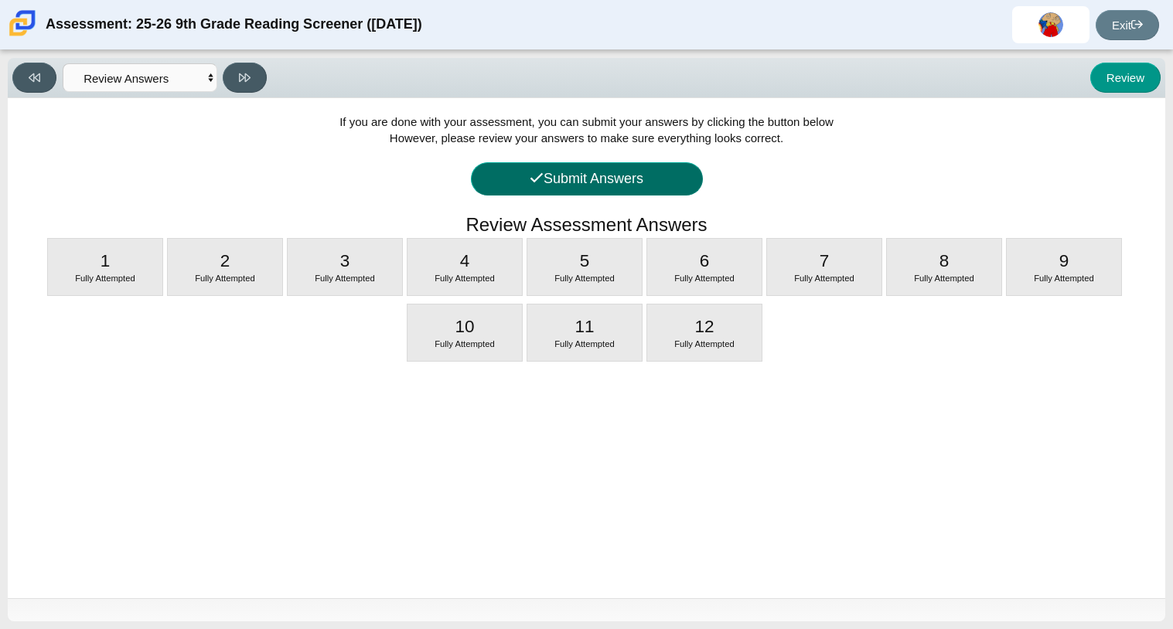
click at [619, 186] on button "Submit Answers" at bounding box center [587, 178] width 232 height 33
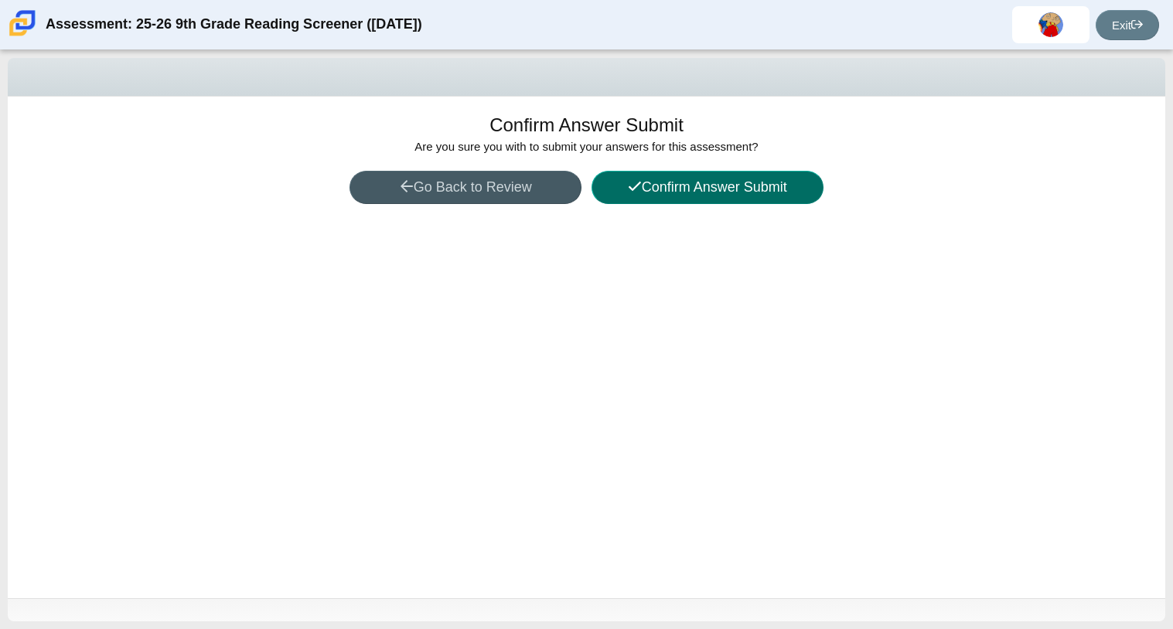
click at [619, 186] on button "Confirm Answer Submit" at bounding box center [707, 187] width 232 height 33
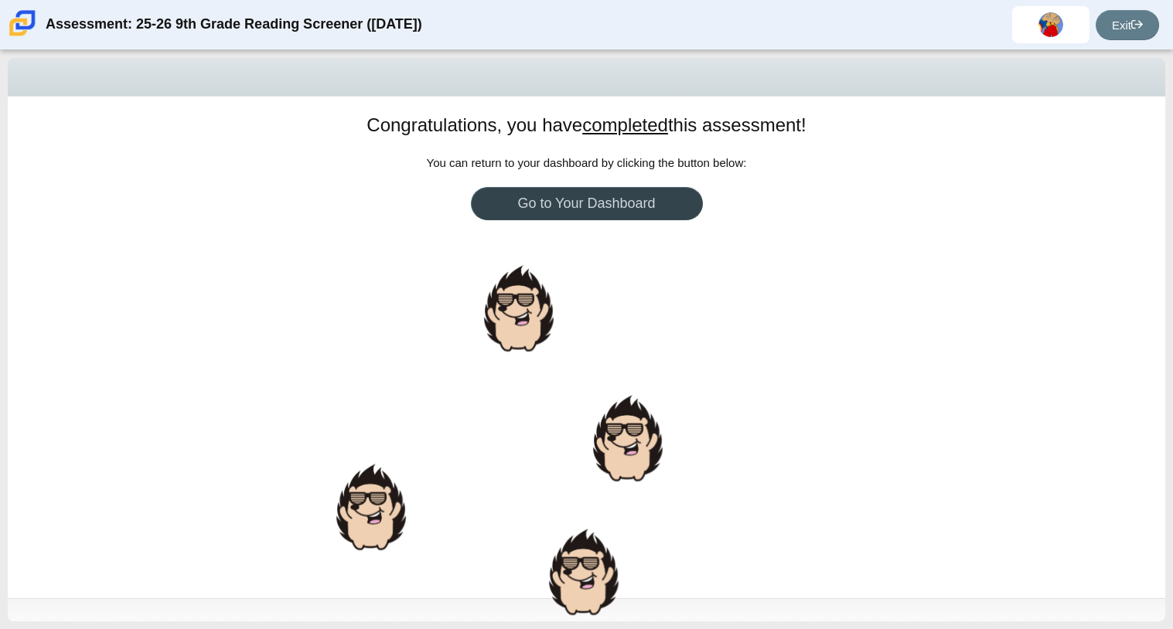
click at [619, 192] on link "Go to Your Dashboard" at bounding box center [587, 203] width 232 height 33
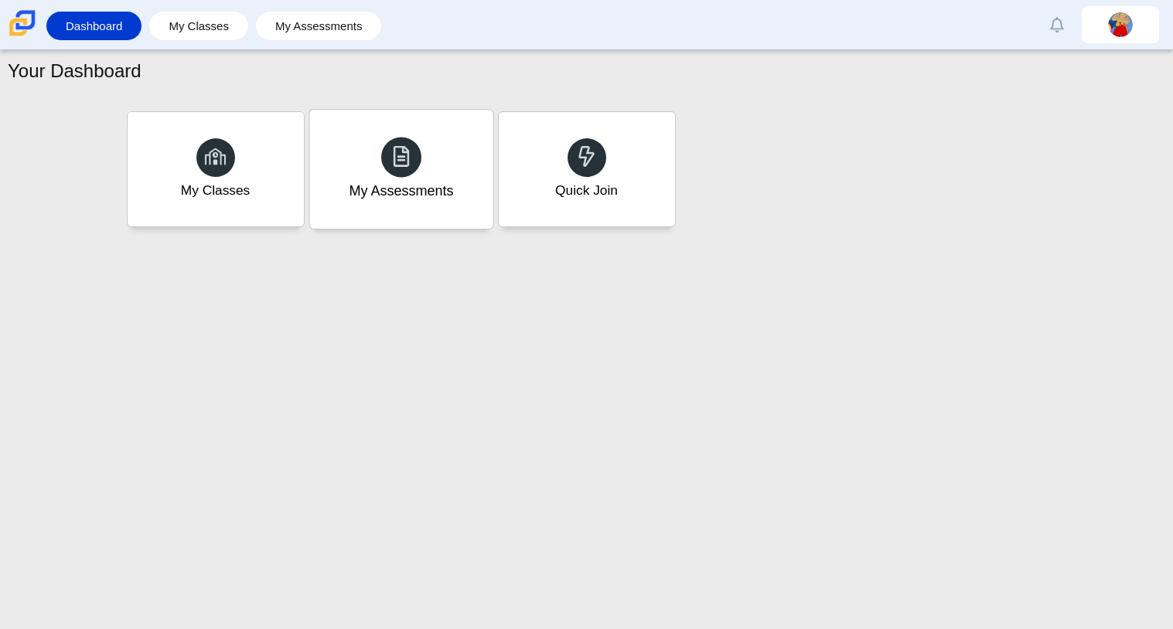
click at [428, 207] on div "My Assessments" at bounding box center [400, 169] width 183 height 119
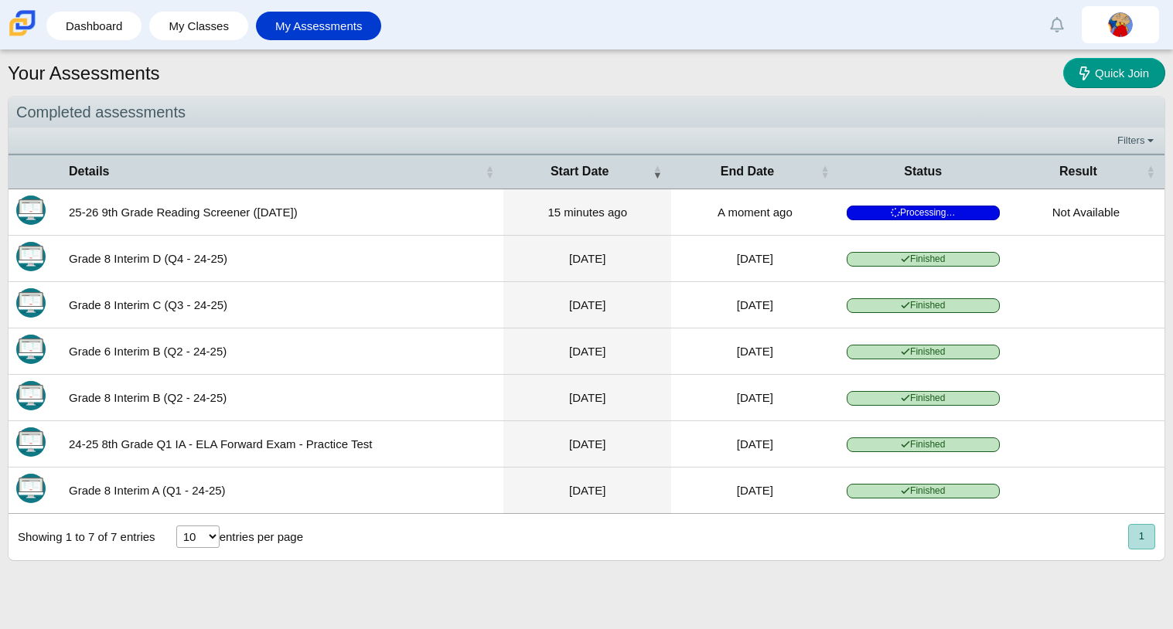
click at [23, 30] on img at bounding box center [22, 23] width 32 height 32
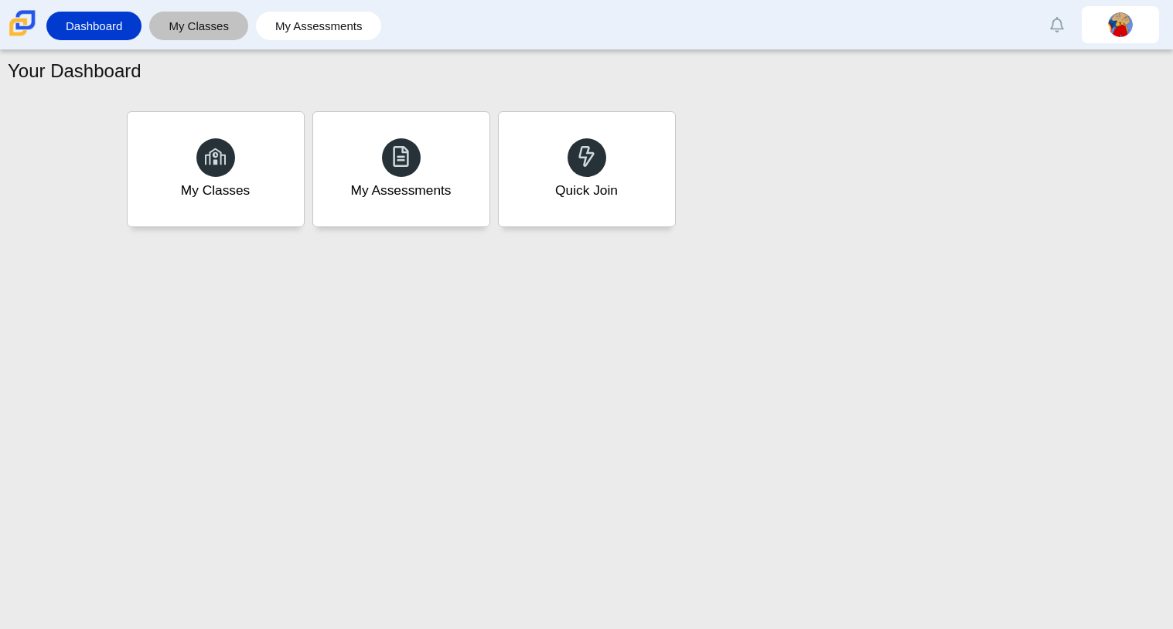
click at [210, 29] on link "My Classes" at bounding box center [199, 26] width 84 height 29
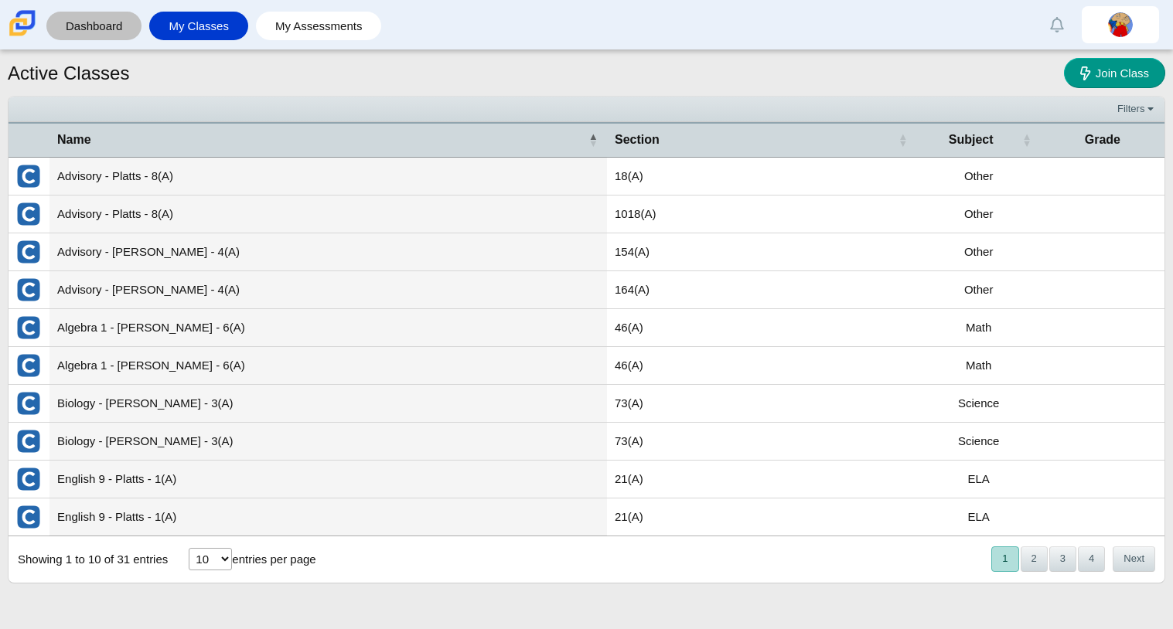
click at [86, 19] on link "Dashboard" at bounding box center [94, 26] width 80 height 29
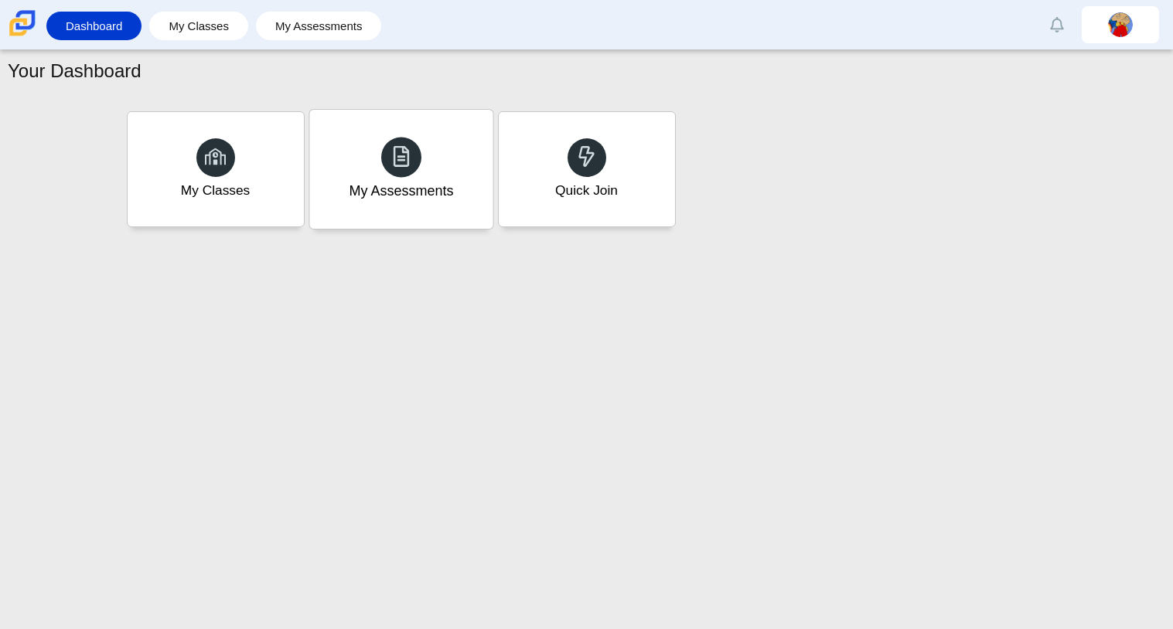
click at [329, 117] on div "My Assessments" at bounding box center [400, 169] width 183 height 119
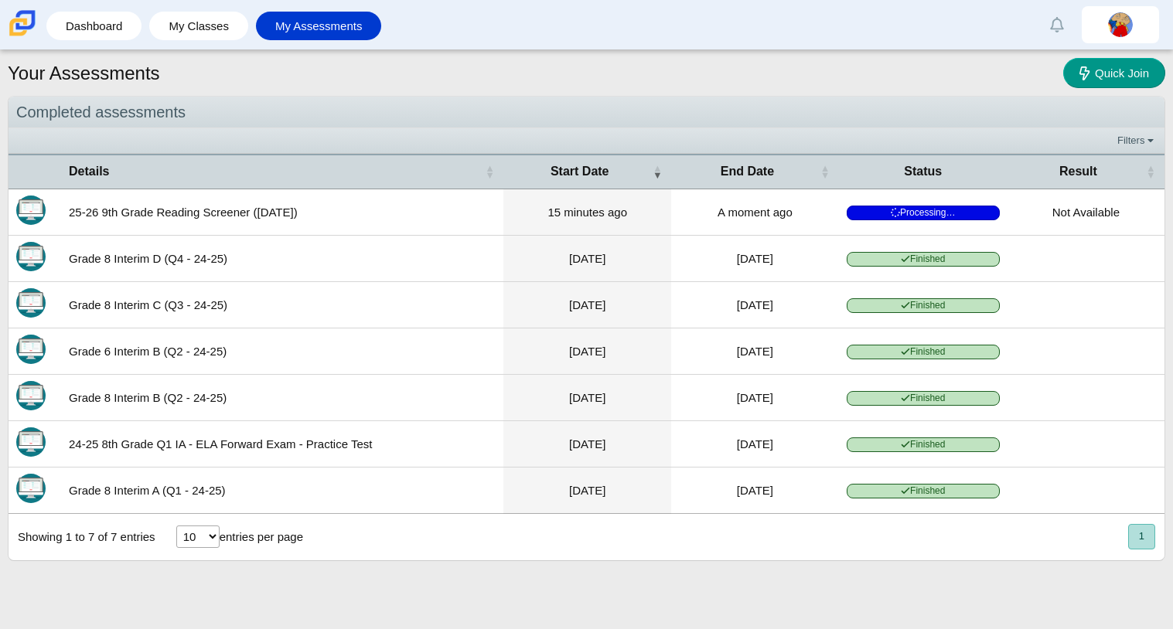
click at [29, 22] on img at bounding box center [22, 23] width 32 height 32
